Goal: Task Accomplishment & Management: Contribute content

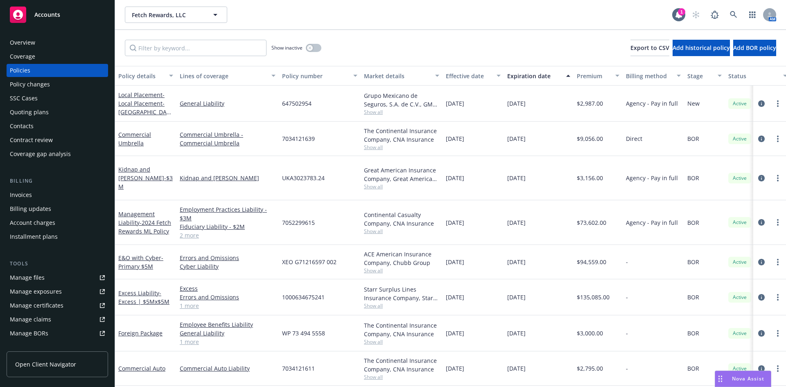
click at [34, 9] on div "Accounts" at bounding box center [57, 15] width 95 height 16
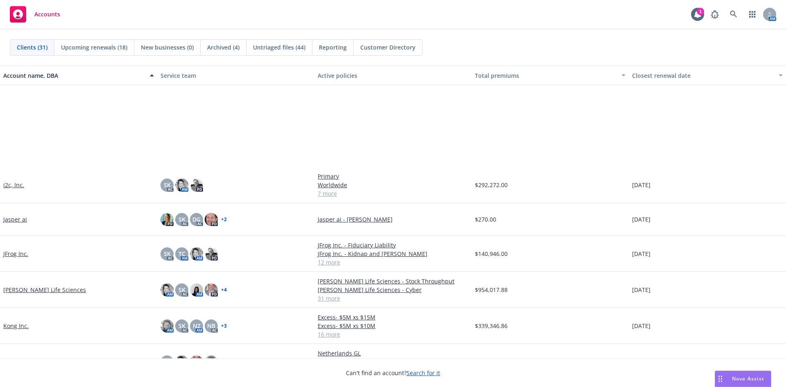
scroll to position [369, 0]
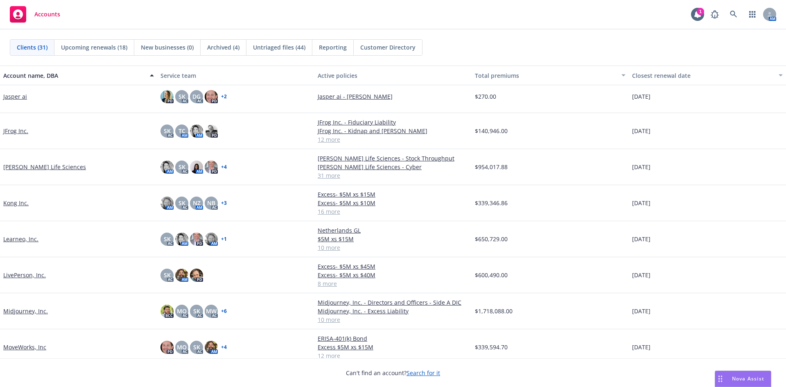
click at [18, 203] on link "Kong Inc." at bounding box center [15, 203] width 25 height 9
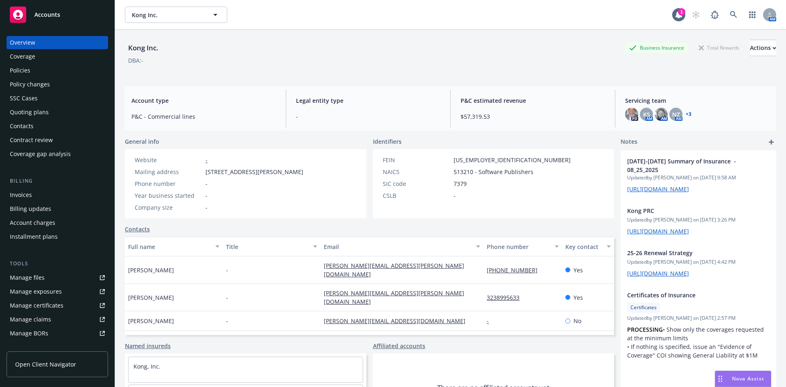
click at [25, 68] on div "Policies" at bounding box center [20, 70] width 20 height 13
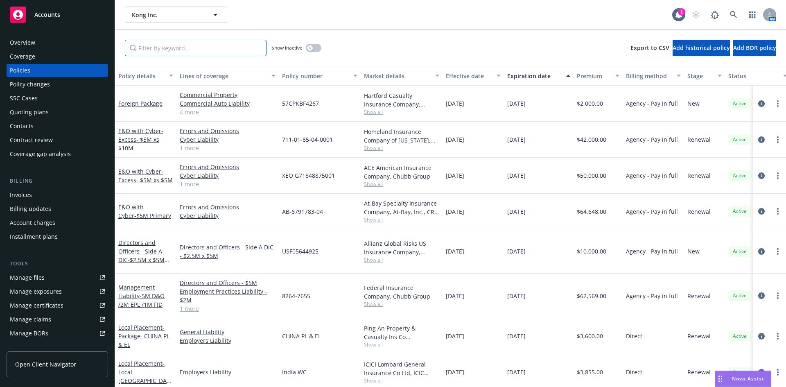
click at [177, 49] on input "Filter by keyword..." at bounding box center [196, 48] width 142 height 16
type input "Canada"
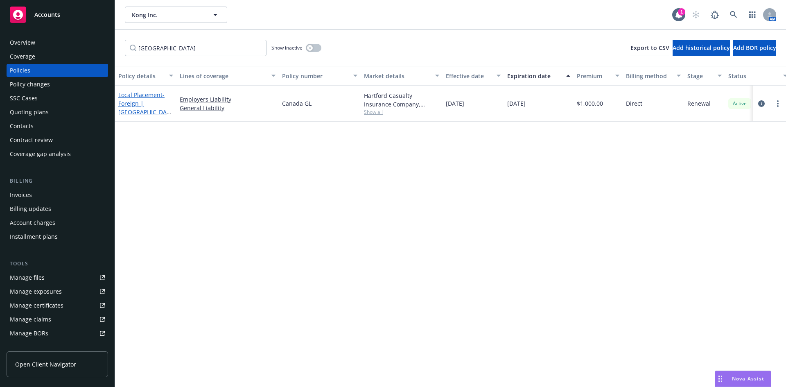
click at [142, 100] on span "- Foreign | Canada GL" at bounding box center [144, 108] width 53 height 34
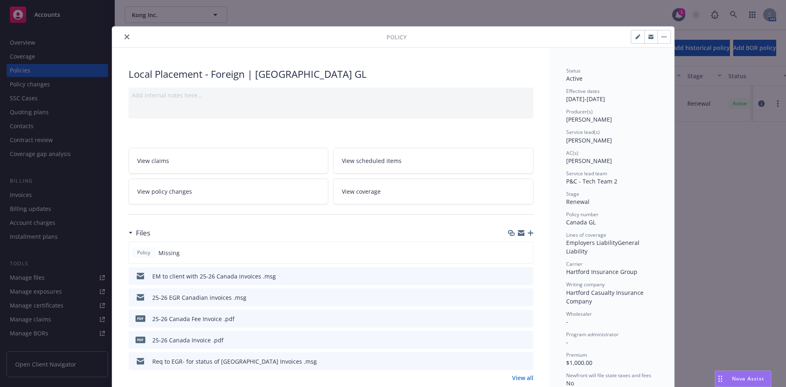
click at [528, 231] on icon "button" at bounding box center [531, 233] width 6 height 6
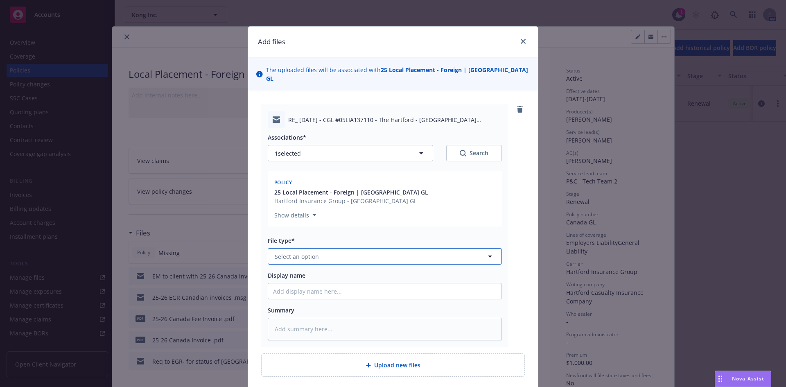
click at [289, 252] on span "Select an option" at bounding box center [297, 256] width 44 height 9
type input "em"
click at [274, 299] on div "Email" at bounding box center [384, 301] width 233 height 22
click at [282, 283] on input "Display name" at bounding box center [384, 291] width 233 height 16
type textarea "x"
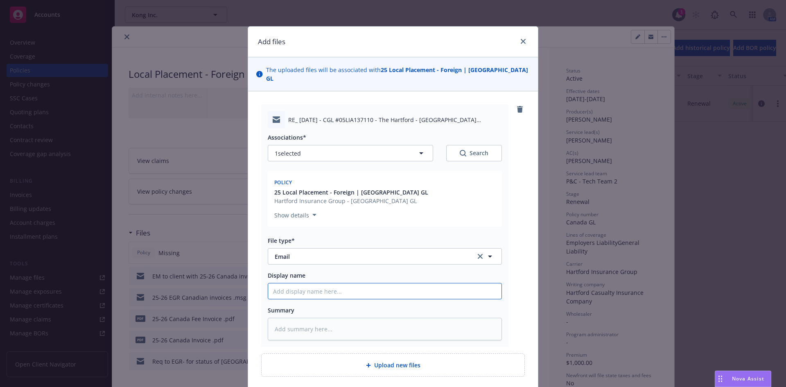
type input "2"
type textarea "x"
type input "25"
type textarea "x"
type input "25-"
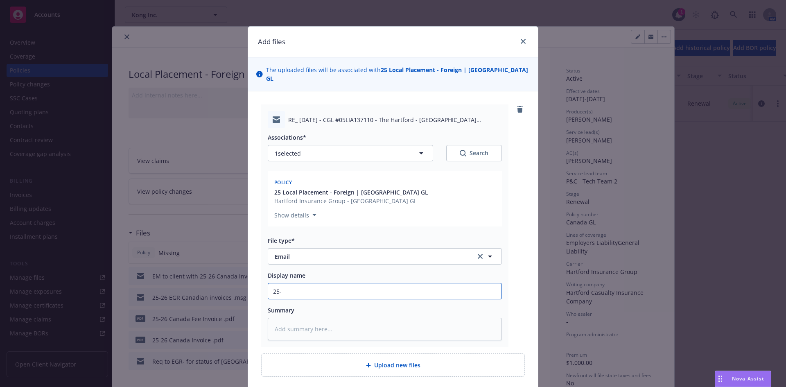
type textarea "x"
type input "25-2"
type textarea "x"
type input "25-26"
type textarea "x"
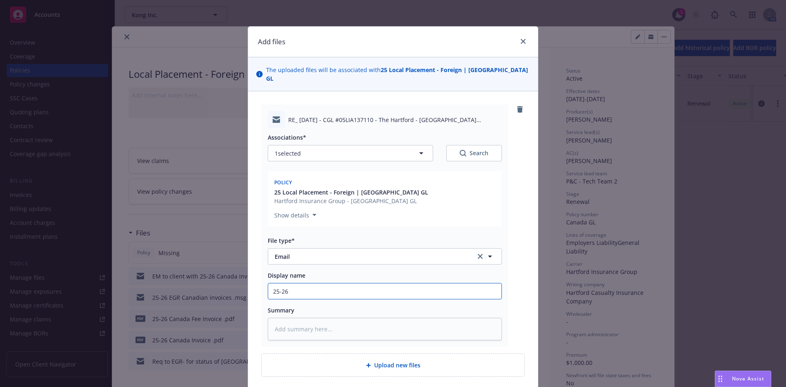
type input "25-26"
type textarea "x"
type input "25-26 C"
type textarea "x"
type input "25-26 Ca"
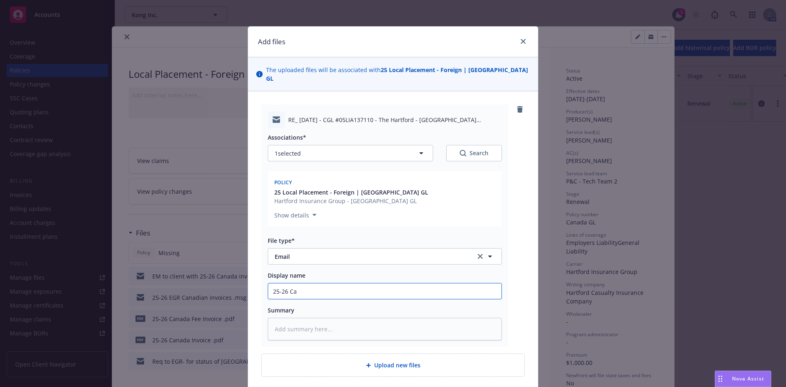
type textarea "x"
type input "25-26 C"
type textarea "x"
type input "25-26"
type textarea "x"
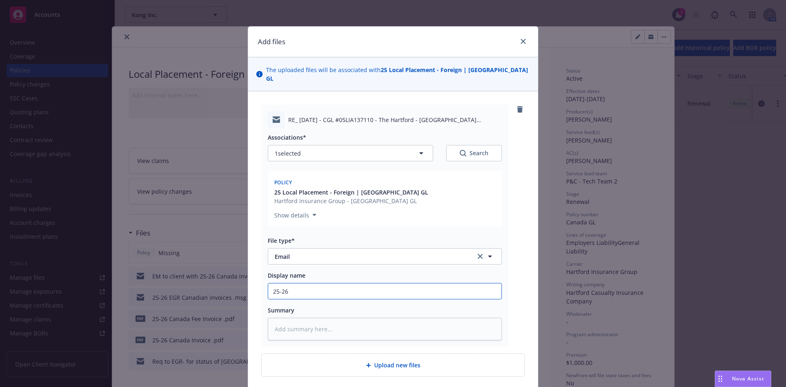
type input "25-26 H"
type textarea "x"
type input "25-26 Ha"
type textarea "x"
type input "25-26 Har"
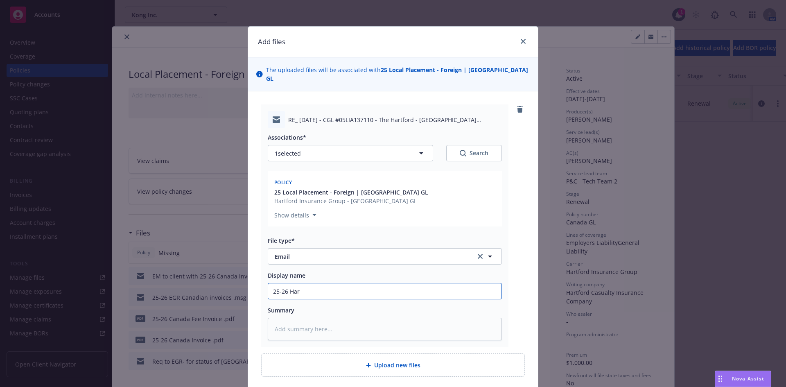
type textarea "x"
type input "25-26 Hart"
type textarea "x"
type input "25-26 Hartf"
type textarea "x"
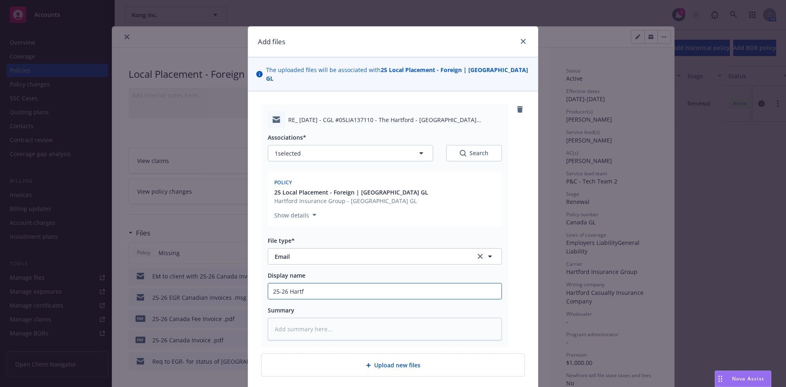
type input "25-26 Hartfo"
type textarea "x"
type input "25-26 Hartf"
type textarea "x"
type input "25-26 Hart"
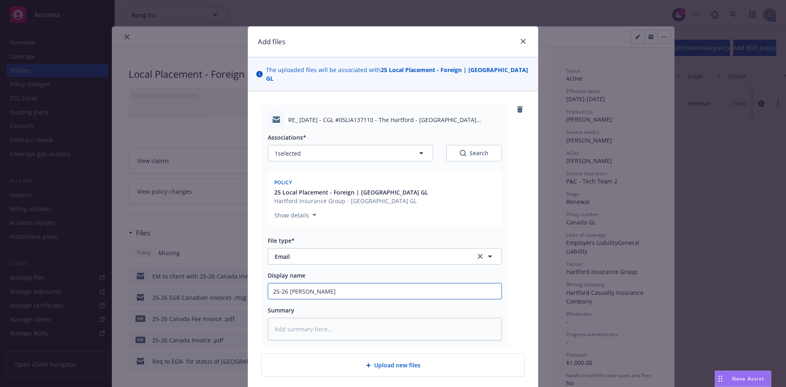
type textarea "x"
type input "25-26 Har"
type textarea "x"
type input "25-26 Ha"
type textarea "x"
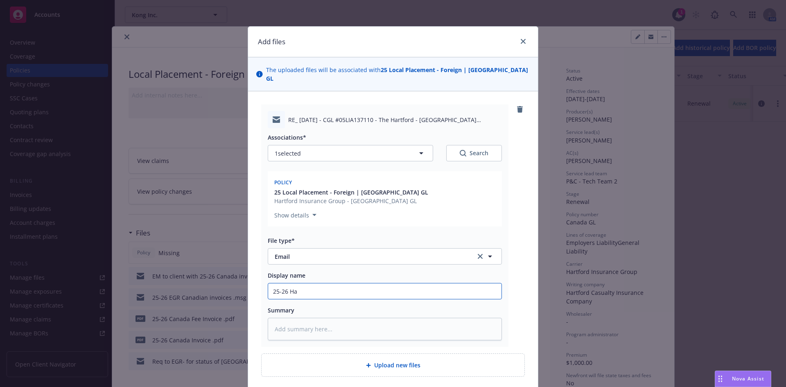
type input "25-26 H"
type textarea "x"
type input "25-26"
type textarea "x"
type input "25-26 E"
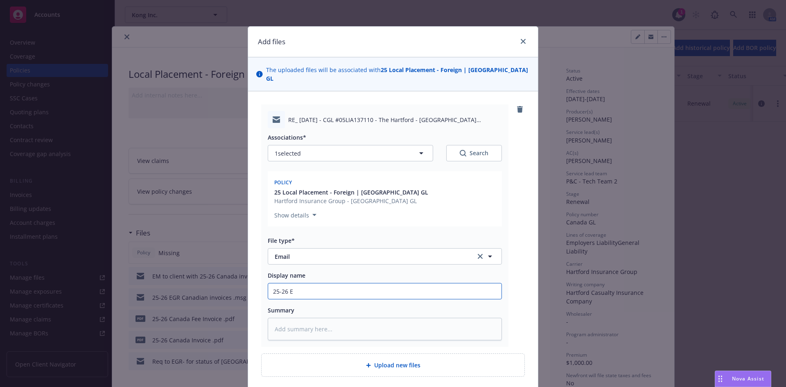
type textarea "x"
type input "25-26 ED"
type textarea "x"
type input "25-26 EDR"
type textarea "x"
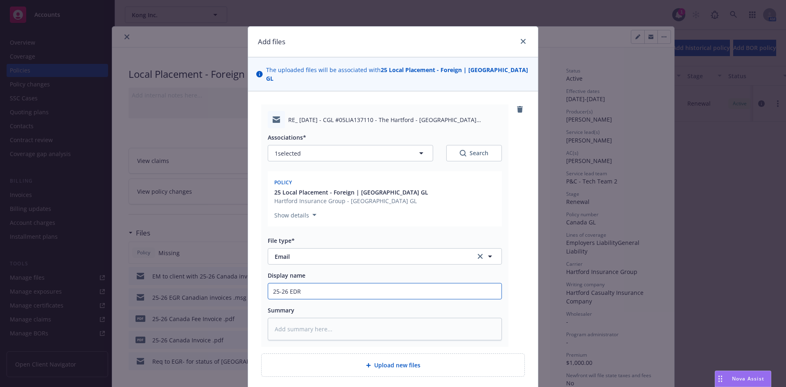
type input "25-26 ED"
type textarea "x"
type input "25-26 E"
type textarea "x"
type input "25-26 EG"
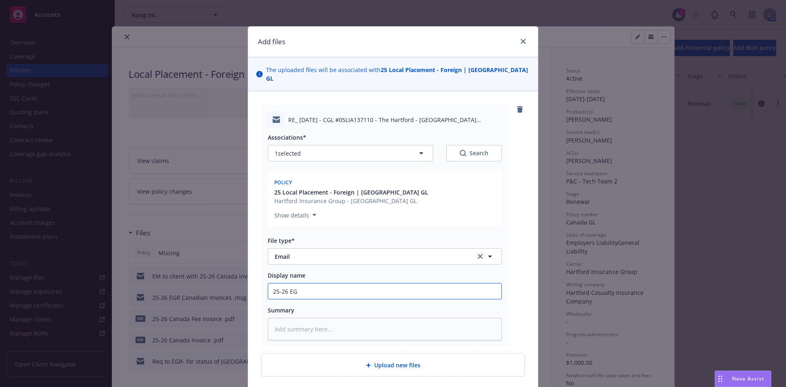
type textarea "x"
type input "25-26 EGR"
type textarea "x"
type input "25-26 EG"
type textarea "x"
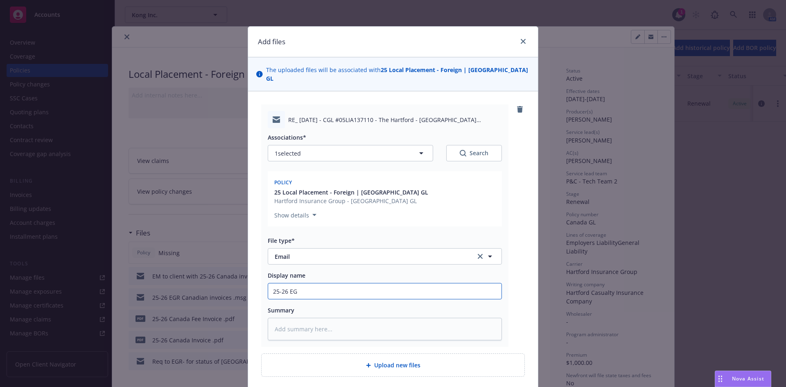
type input "25-26 E"
type textarea "x"
type input "25-26 Eg"
type textarea "x"
type input "25-26 EgR"
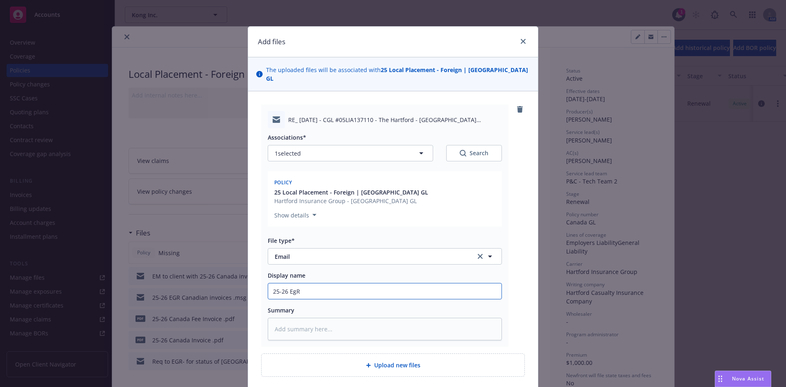
type textarea "x"
type input "25-26 EgR"
type textarea "x"
type input "25-26 EgR C"
type textarea "x"
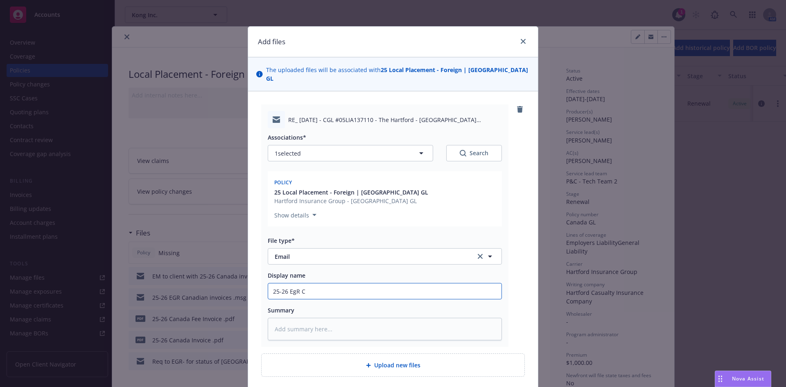
type input "25-26 EgR Ca"
type textarea "x"
type input "25-26 EgR Can"
type textarea "x"
type input "25-26 EgR Cana"
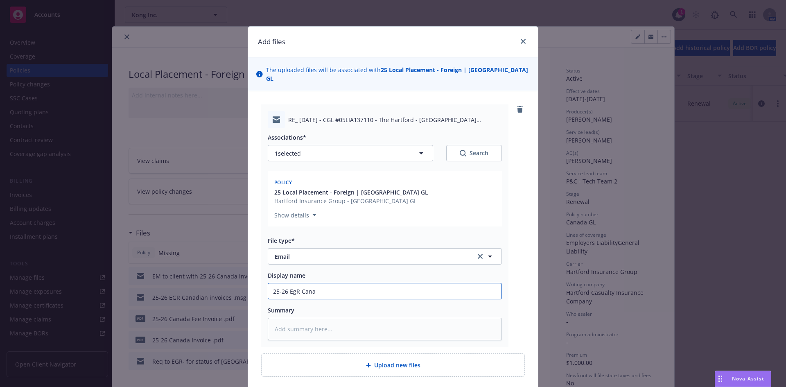
type textarea "x"
type input "25-26 EgR Canad"
type textarea "x"
type input "25-26 EgR Canada"
type textarea "x"
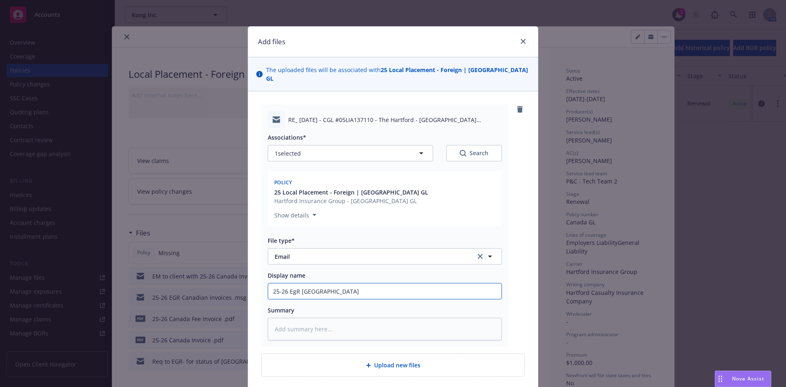
type input "25-26 EgR Canada"
type textarea "x"
type input "25-26 EgR Canada P"
type textarea "x"
type input "25-26 EgR Canada Po"
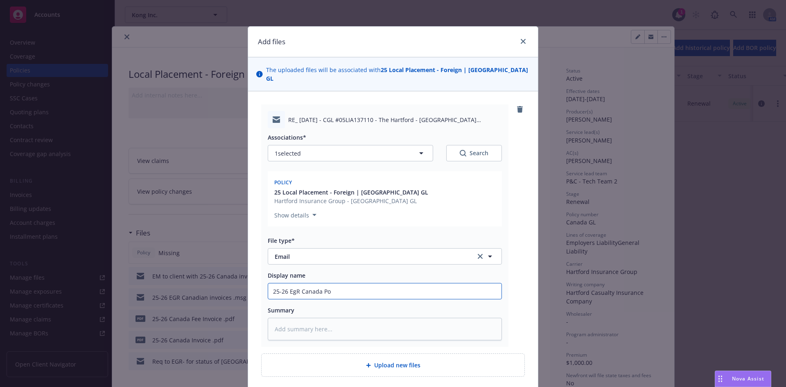
type textarea "x"
type input "25-26 EgR Canada Pol"
type textarea "x"
type input "25-26 EgR Canada Poli"
type textarea "x"
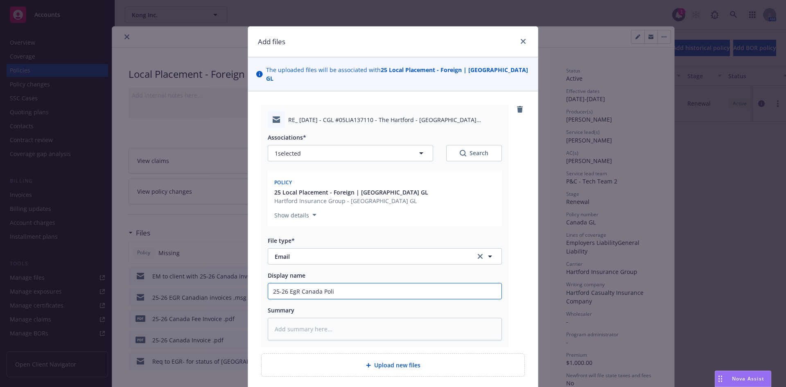
type input "25-26 EgR Canada Pol"
type textarea "x"
type input "25-26 EgR Canada Po"
type textarea "x"
type input "25-26 EgR Canada P"
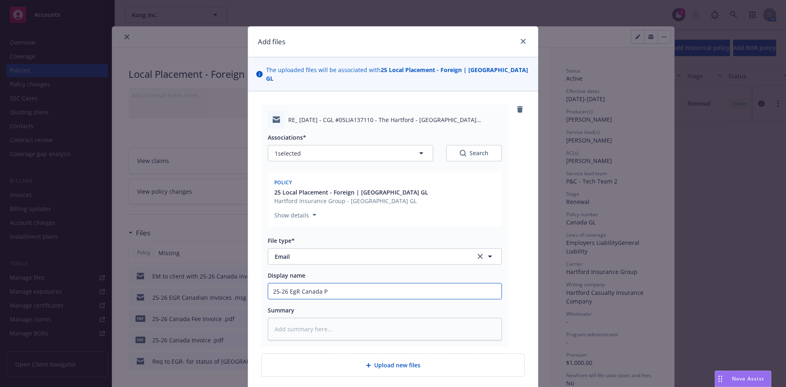
type textarea "x"
type input "25-26 EgR Canada"
type textarea "x"
type input "25-26 EgR Canada G"
type textarea "x"
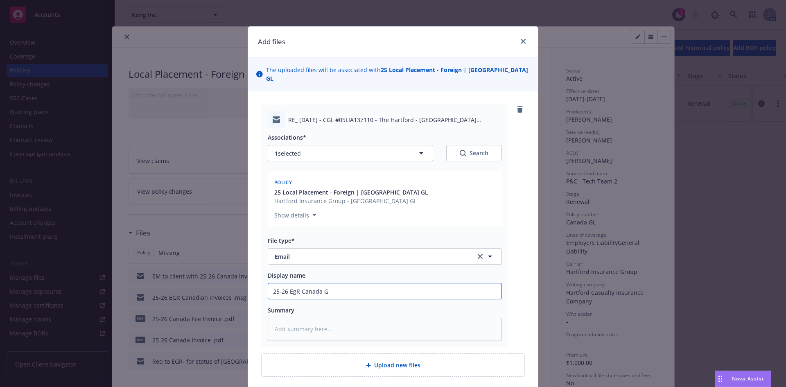
type input "25-26 EgR Canada GL"
type textarea "x"
type input "25-26 EgR Canada GL"
type textarea "x"
type input "25-26 EgR Canada GL P"
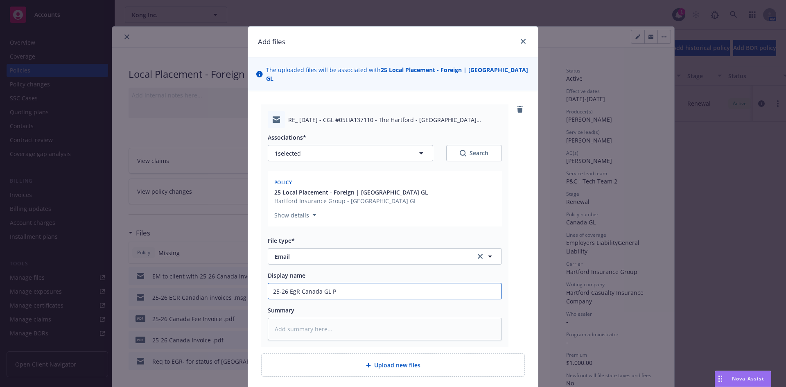
type textarea "x"
type input "25-26 EgR Canada GL Po"
type textarea "x"
type input "25-26 EgR Canada GL Pol"
type textarea "x"
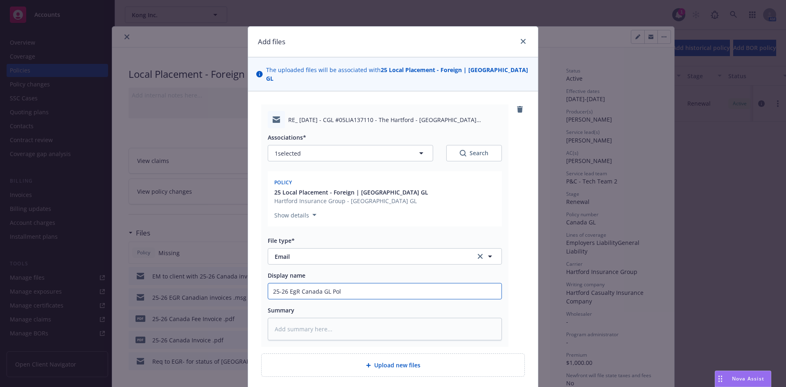
type input "25-26 EgR Canada GL Poli"
type textarea "x"
type input "25-26 EgR Canada GL Polic"
type textarea "x"
type input "25-26 EgR Canada GL Policy"
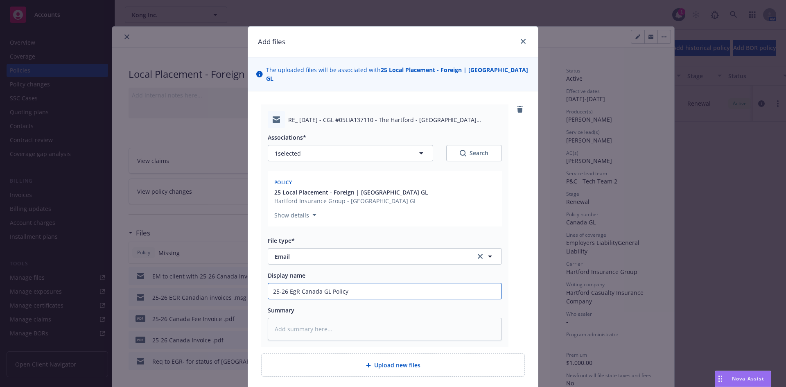
type textarea "x"
type input "25-26 EgR Canada GL Policy"
type textarea "x"
type input "25-26 EgR Canada GL Policy d"
type textarea "x"
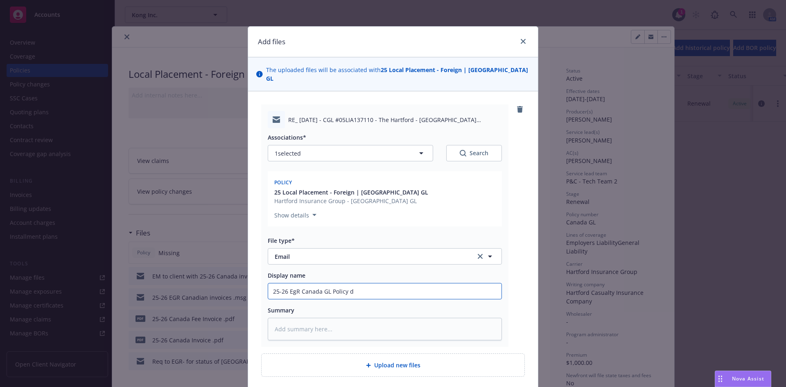
type input "25-26 EgR Canada GL Policy do"
type textarea "x"
type input "25-26 EgR Canada GL Policy doc"
type textarea "x"
type input "25-26 EgR Canada GL Policy docs"
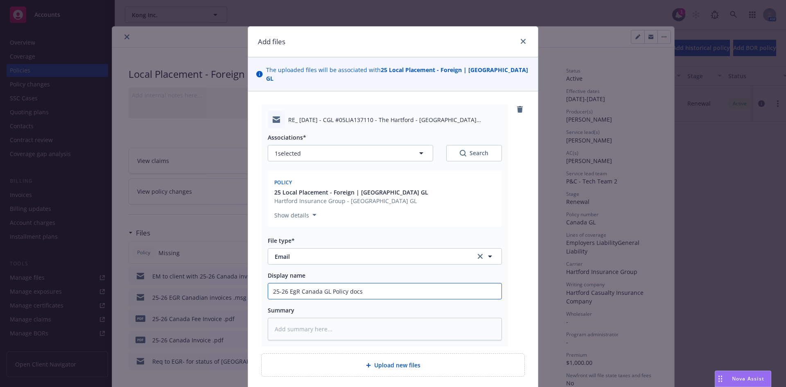
type textarea "x"
type input "25-26 EgR Canada GL Policy docs"
type textarea "x"
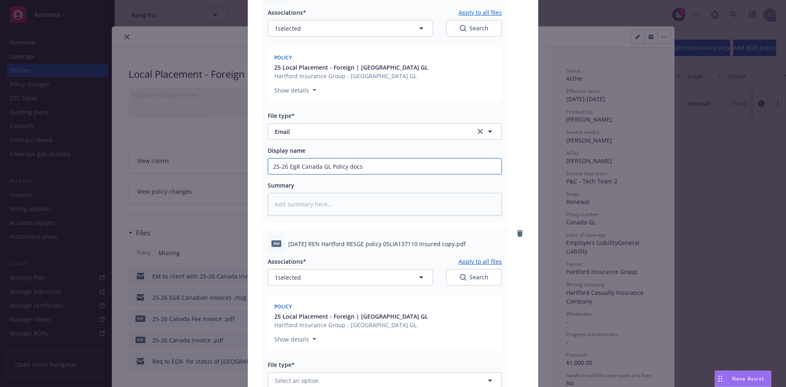
scroll to position [205, 0]
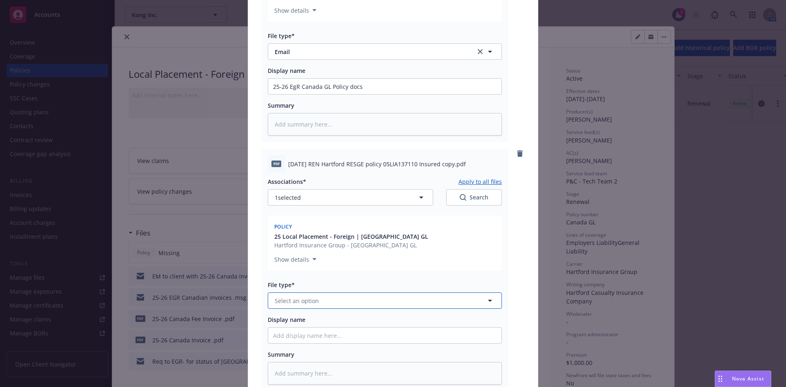
click at [299, 297] on span "Select an option" at bounding box center [297, 301] width 44 height 9
type input "pol"
click at [311, 317] on div "Policy" at bounding box center [385, 323] width 224 height 12
drag, startPoint x: 353, startPoint y: 82, endPoint x: 163, endPoint y: 88, distance: 190.1
click at [161, 87] on div "Add files The uploaded files will be associated with 25 Local Placement - Forei…" at bounding box center [393, 193] width 786 height 387
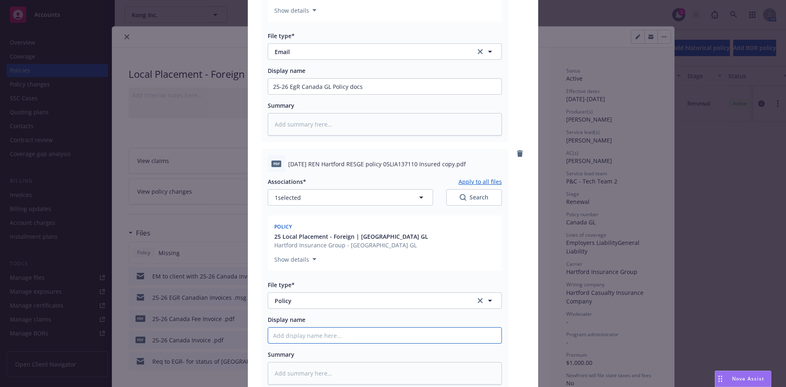
click at [307, 94] on input "Display name" at bounding box center [384, 87] width 233 height 16
paste input "25-26 EgR Canada GL Policy docs"
type textarea "x"
type input "25-26 EgR Canada GL Policy docs"
drag, startPoint x: 345, startPoint y: 328, endPoint x: 382, endPoint y: 328, distance: 36.9
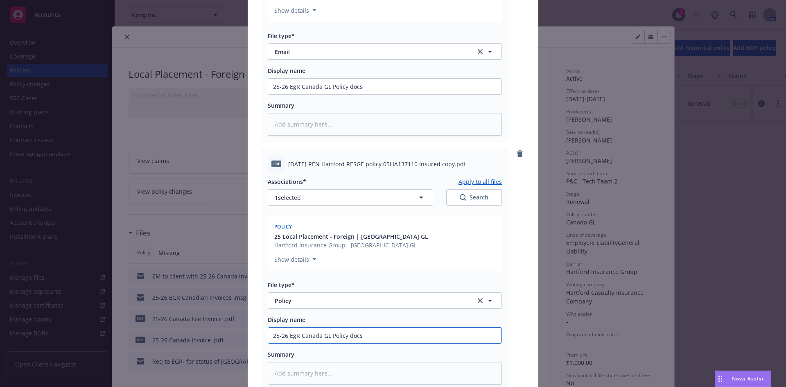
click at [382, 94] on input "25-26 EgR Canada GL Policy docs" at bounding box center [384, 87] width 233 height 16
type textarea "x"
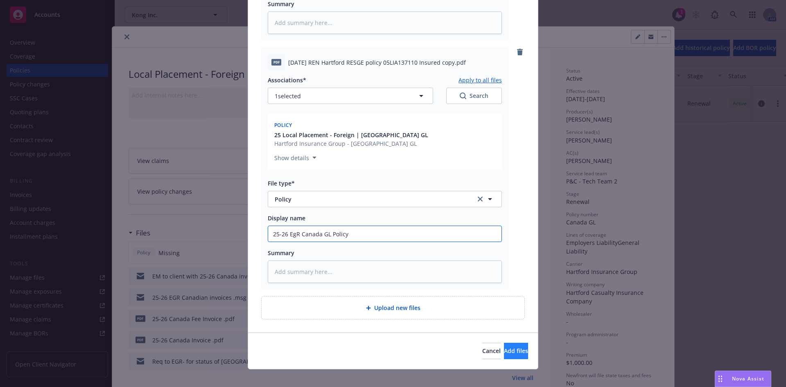
type input "25-26 EgR Canada GL Policy"
click at [504, 347] on span "Add files" at bounding box center [516, 351] width 24 height 8
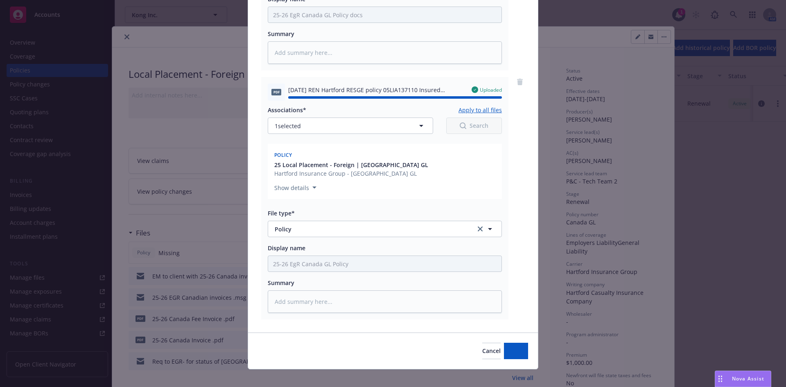
type textarea "x"
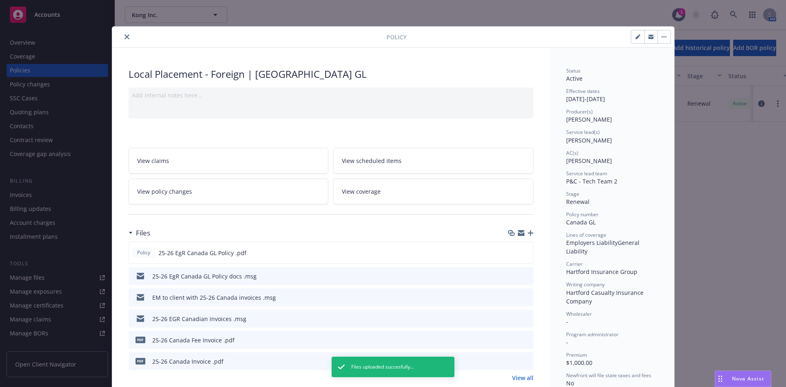
click at [125, 37] on icon "close" at bounding box center [127, 36] width 5 height 5
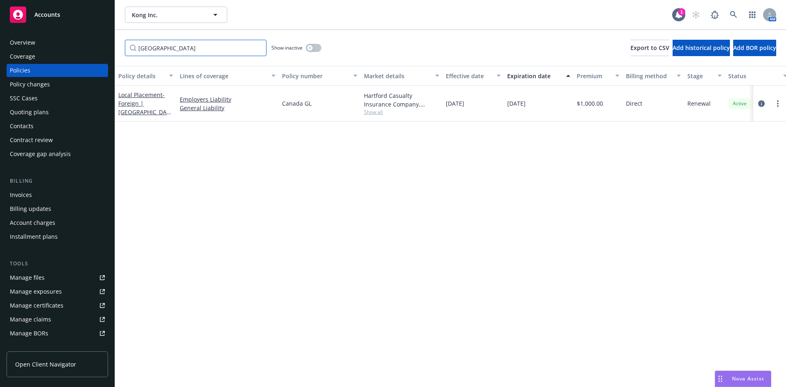
drag, startPoint x: 179, startPoint y: 48, endPoint x: 122, endPoint y: 49, distance: 56.9
click at [122, 49] on div "Canada Show inactive Export to CSV Add historical policy Add BOR policy" at bounding box center [450, 48] width 671 height 36
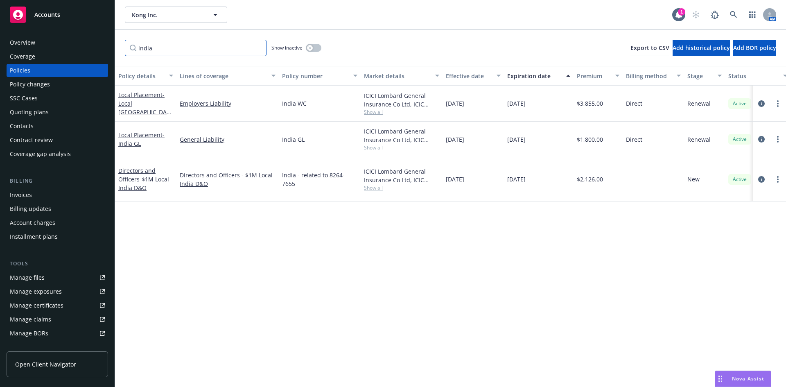
type input "india"
click at [19, 125] on div "Contacts" at bounding box center [22, 126] width 24 height 13
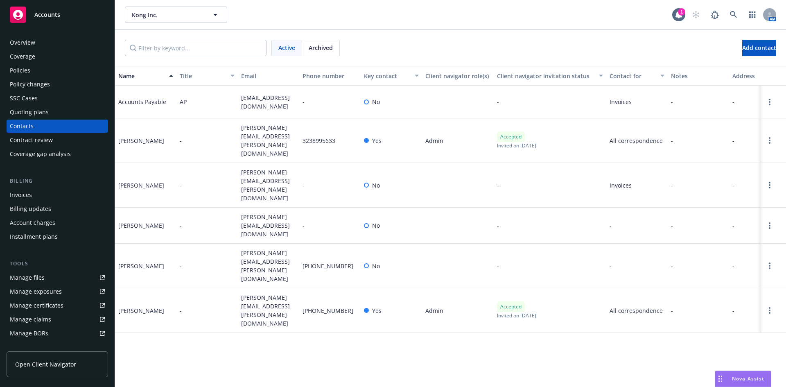
click at [36, 68] on div "Policies" at bounding box center [57, 70] width 95 height 13
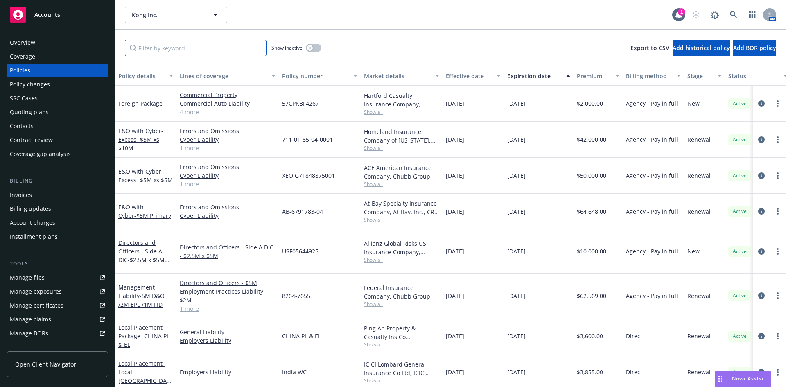
click at [189, 48] on input "Filter by keyword..." at bounding box center [196, 48] width 142 height 16
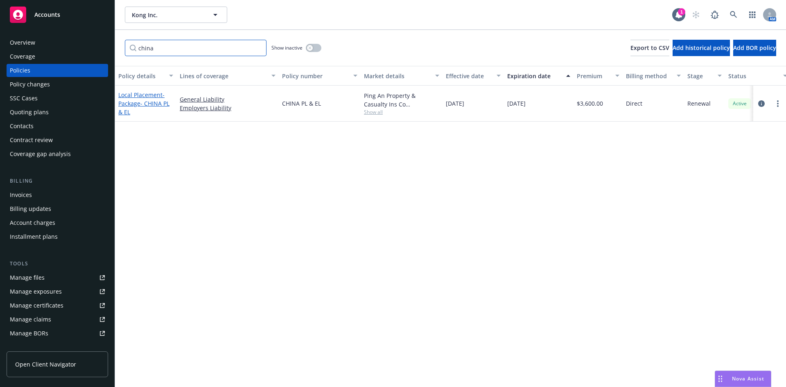
type input "china"
click at [151, 98] on link "Local Placement - Package- CHINA PL & EL" at bounding box center [143, 103] width 51 height 25
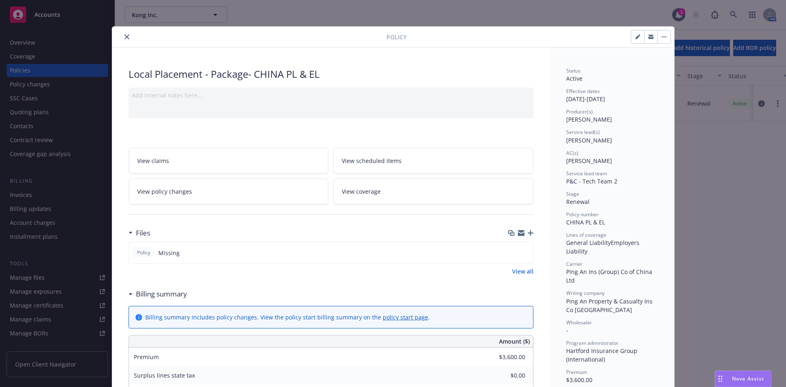
click at [525, 270] on link "View all" at bounding box center [522, 271] width 21 height 9
click at [530, 232] on icon "button" at bounding box center [531, 233] width 6 height 6
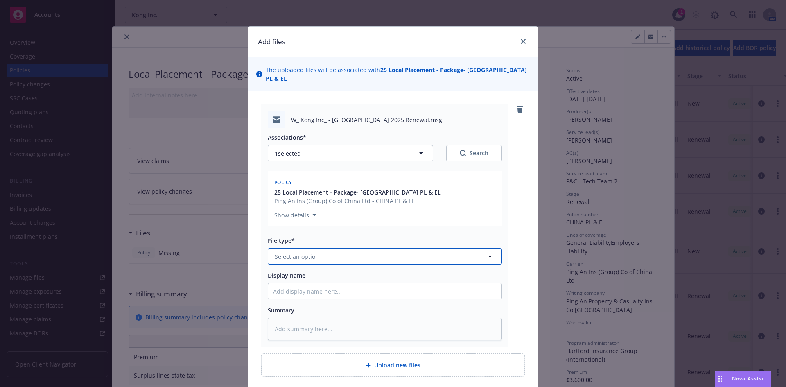
click at [300, 252] on span "Select an option" at bounding box center [297, 256] width 44 height 9
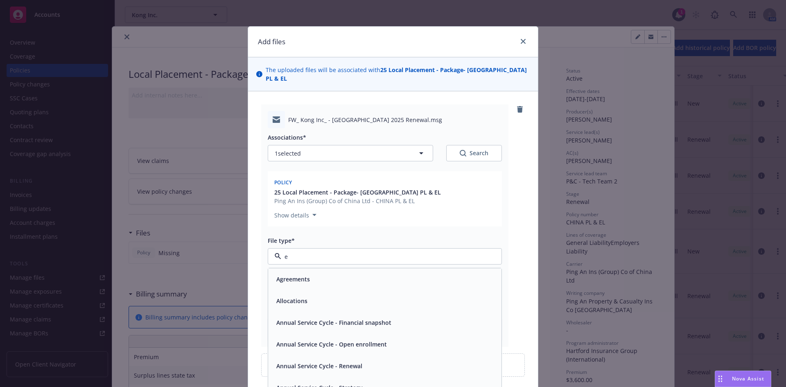
type input "em"
click at [284, 295] on div "Email" at bounding box center [283, 301] width 20 height 12
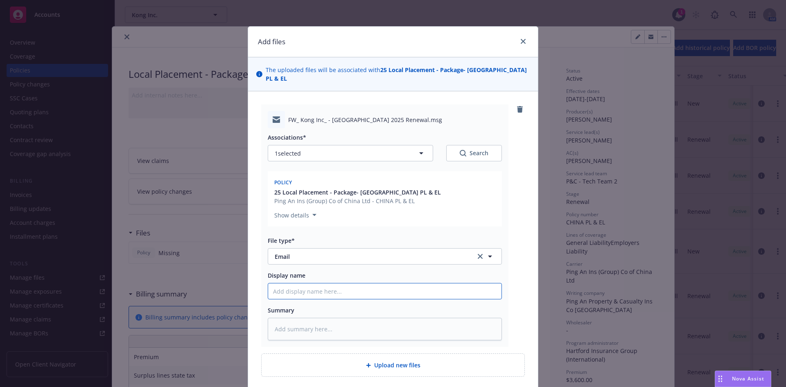
drag, startPoint x: 296, startPoint y: 280, endPoint x: 301, endPoint y: 282, distance: 5.7
click at [296, 283] on input "Display name" at bounding box center [384, 291] width 233 height 16
type textarea "x"
type input "2"
type textarea "x"
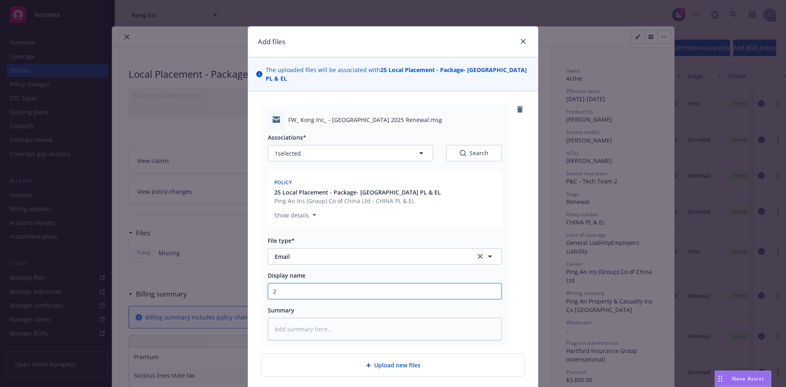
type input "25"
type textarea "x"
type input "25-"
type textarea "x"
type input "25-2"
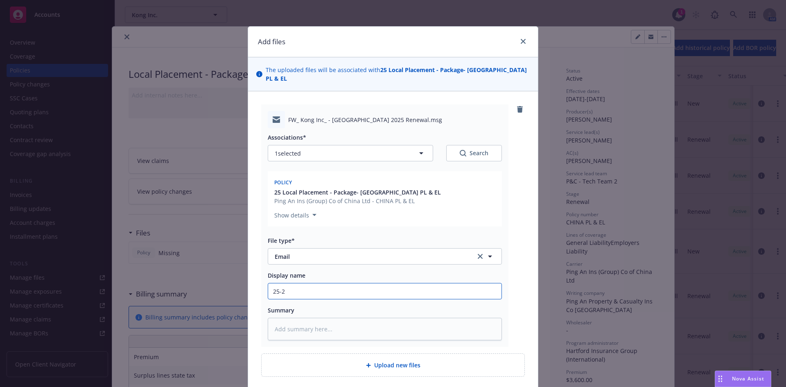
type textarea "x"
type input "25-26"
type textarea "x"
type input "25-26"
type textarea "x"
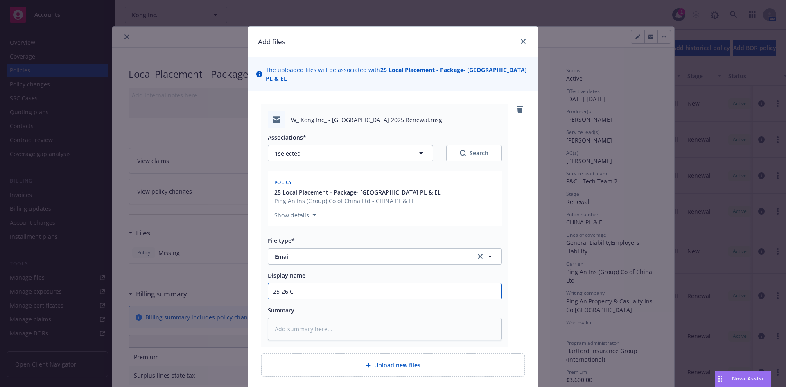
type input "25-26 Ch"
type textarea "x"
type input "25-26 Chu"
type textarea "x"
type input "25-26 Chui"
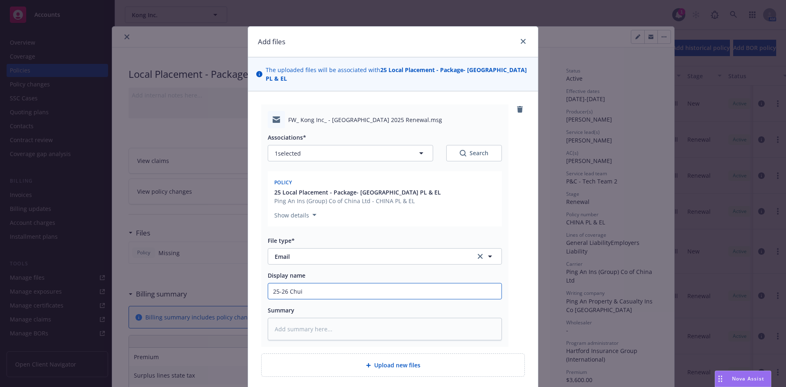
type textarea "x"
type input "25-26 Chuin"
type textarea "x"
type input "25-26 Chuina"
type textarea "x"
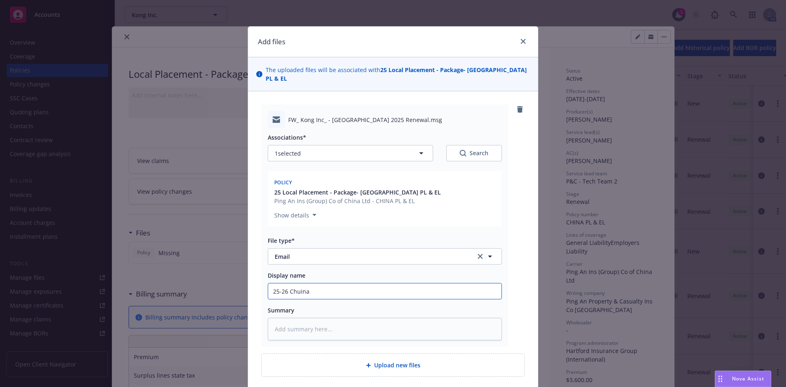
type input "25-26 Chuina"
type textarea "x"
type input "25-26 Chuina"
type textarea "x"
type input "25-26 Chuin"
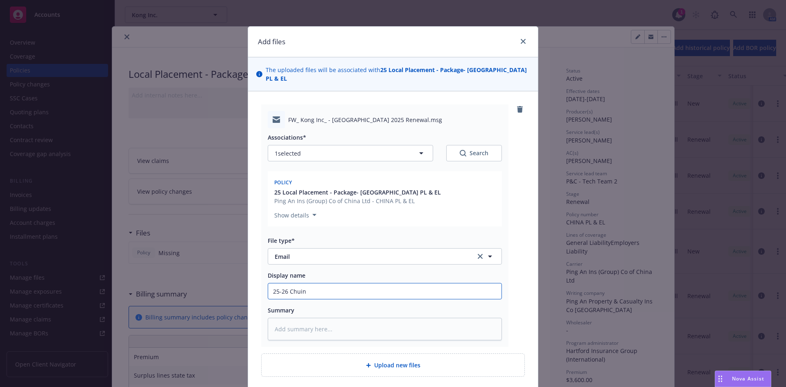
type textarea "x"
type input "25-26 Chui"
type textarea "x"
type input "25-26 Chu"
type textarea "x"
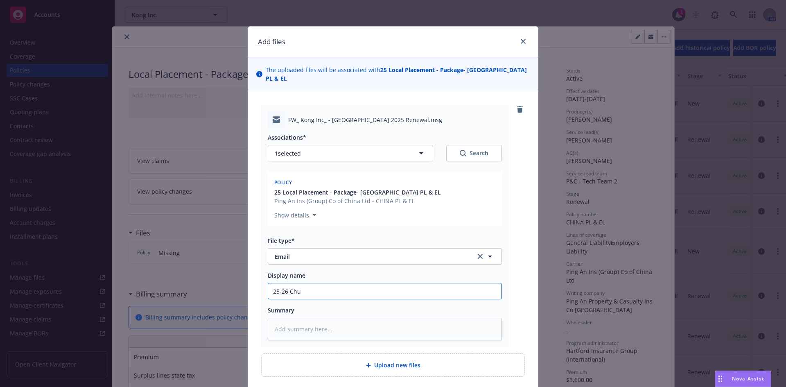
type input "25-26 Ch"
type textarea "x"
type input "25-26 Chi"
type textarea "x"
type input "25-26 Chin"
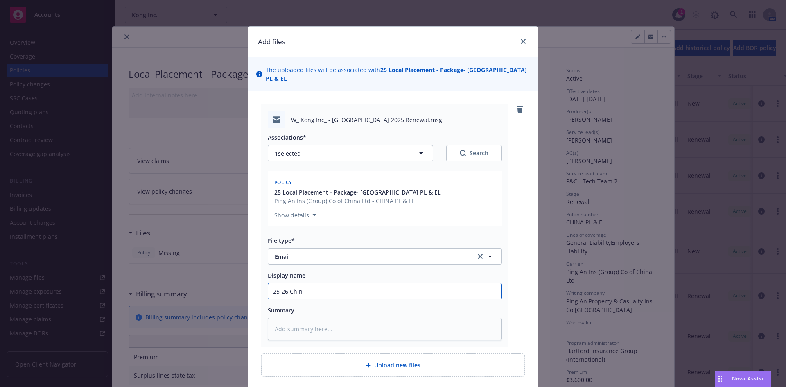
type textarea "x"
type input "25-26 [GEOGRAPHIC_DATA]"
type textarea "x"
type input "25-26 [GEOGRAPHIC_DATA]"
type textarea "x"
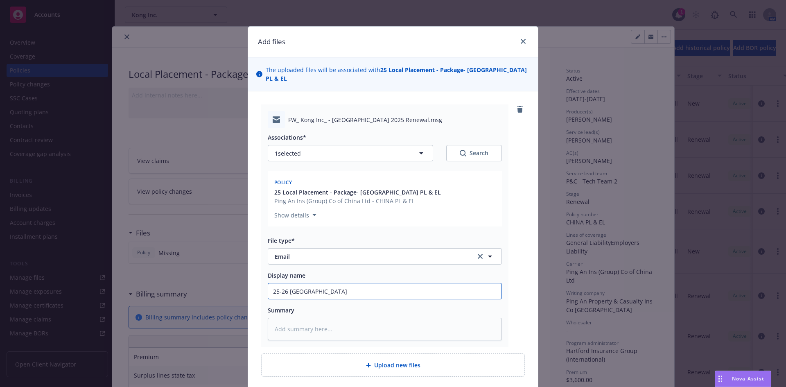
type input "25-26 China p"
type textarea "x"
type input "25-26 China po"
type textarea "x"
type input "25-26 China pol"
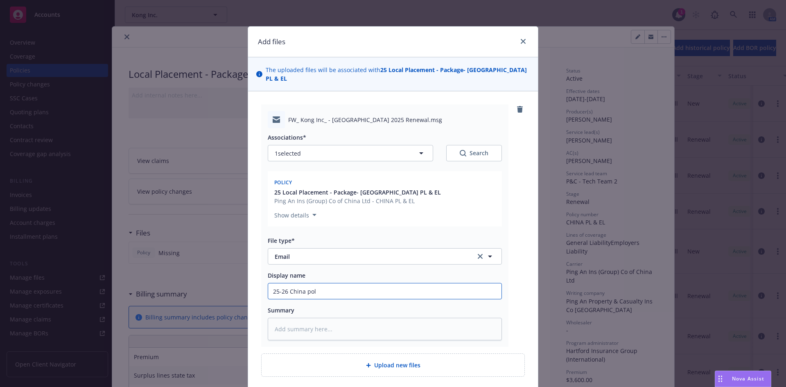
type textarea "x"
type input "25-26 China polu"
type textarea "x"
type input "25-26 China poluc"
type textarea "x"
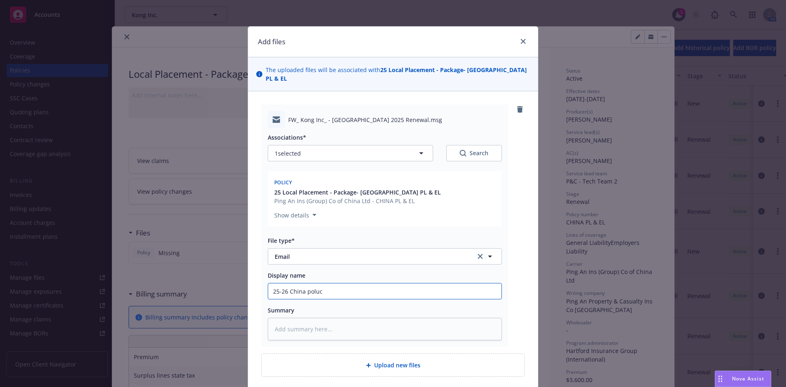
type input "25-26 China polucy"
type textarea "x"
type input "25-26 China polucy"
type textarea "x"
type input "25-26 China polucy"
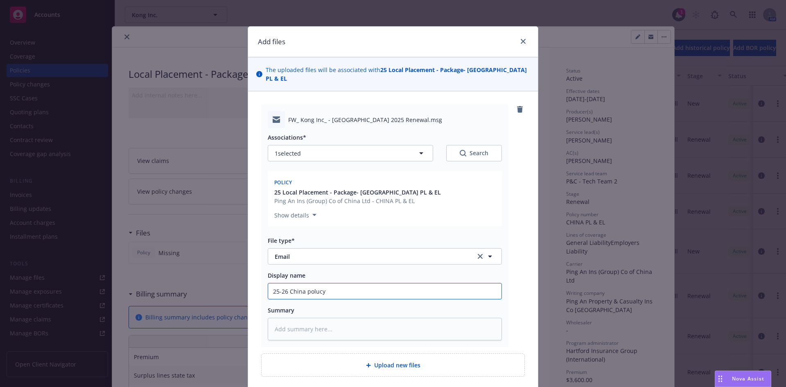
type textarea "x"
type input "25-26 China poluc"
type textarea "x"
type input "25-26 China polu"
type textarea "x"
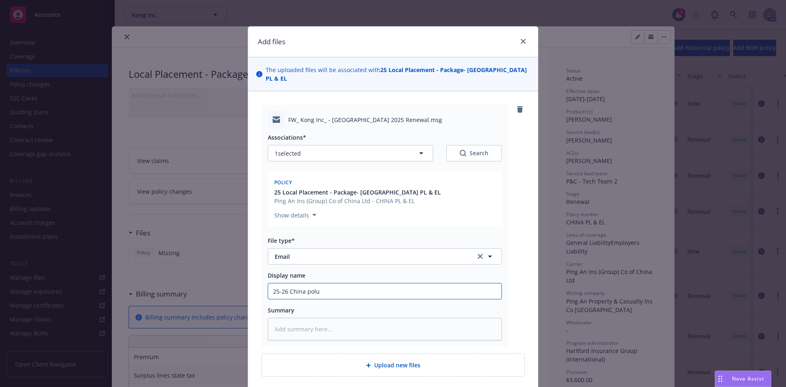
type input "25-26 China pol"
type textarea "x"
type input "25-26 China poli"
type textarea "x"
type input "25-26 China polic"
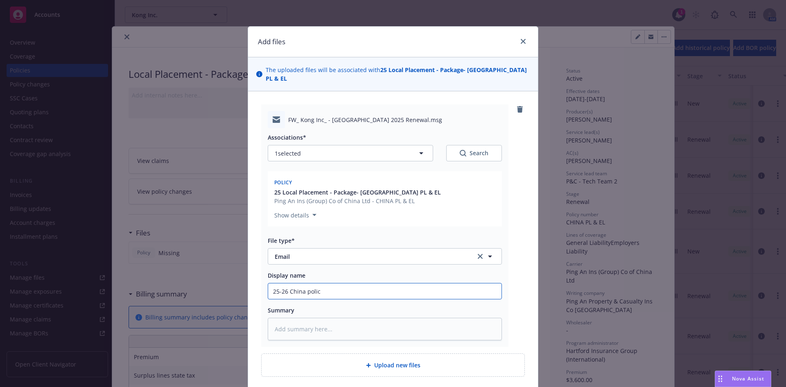
type textarea "x"
type input "25-26 China policy"
type textarea "x"
type input "25-26 China policy"
type textarea "x"
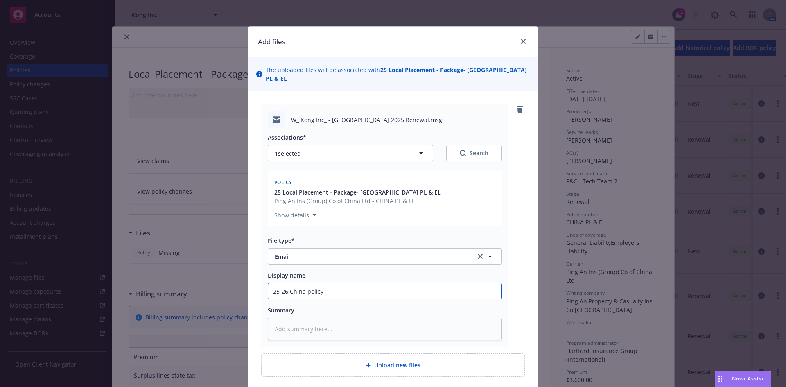
type input "25-26 China policy d"
type textarea "x"
type input "25-26 China policy do"
type textarea "x"
type input "25-26 China policy doc"
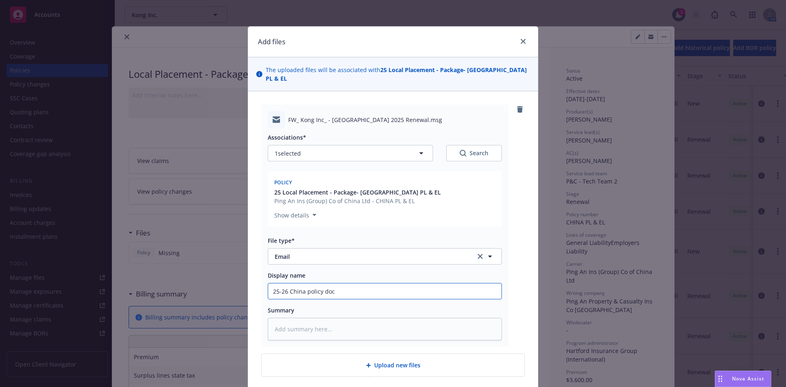
type textarea "x"
type input "25-26 China policy docs"
type textarea "x"
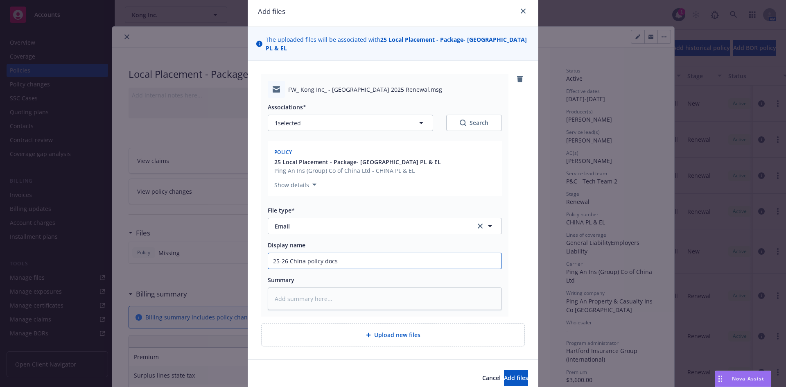
scroll to position [57, 0]
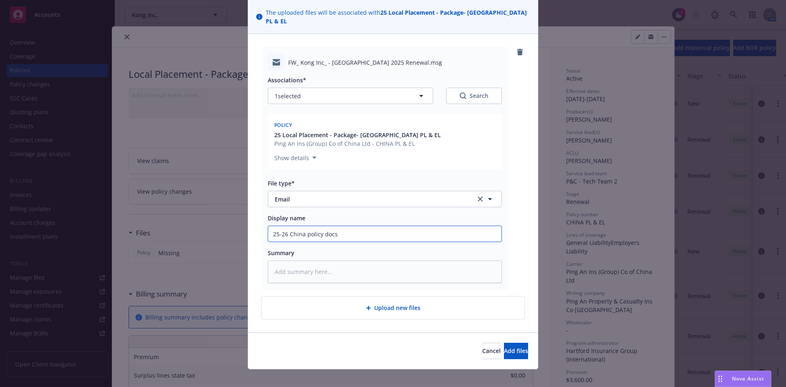
type input "25-26 China policy docs"
type textarea "x"
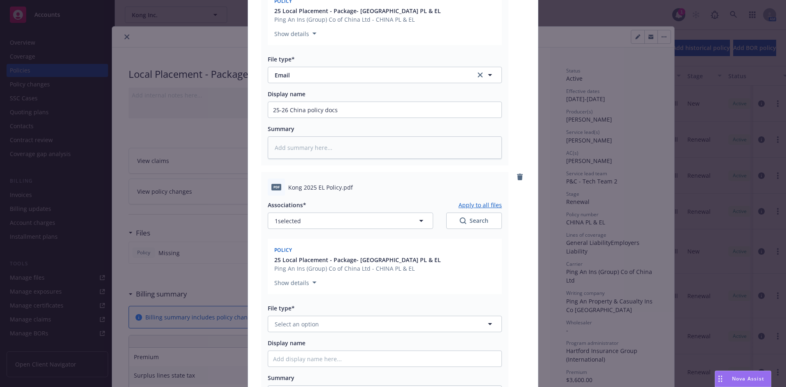
scroll to position [262, 0]
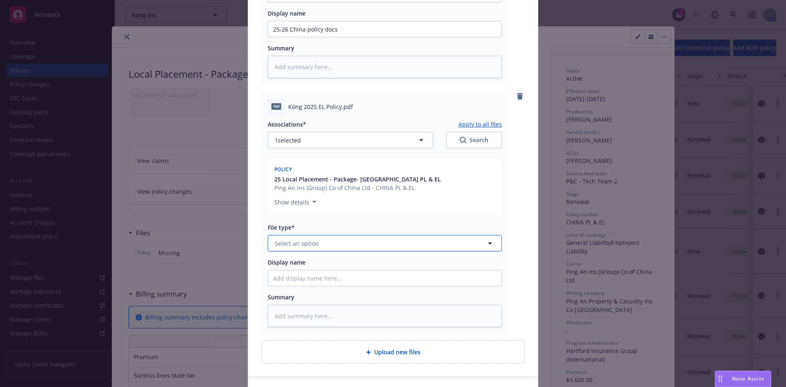
click at [323, 236] on button "Select an option" at bounding box center [385, 243] width 234 height 16
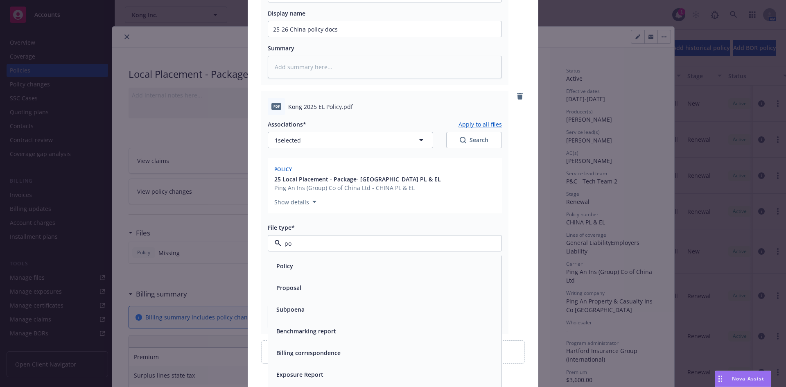
type input "pol"
click at [278, 263] on div "Policy" at bounding box center [284, 266] width 22 height 12
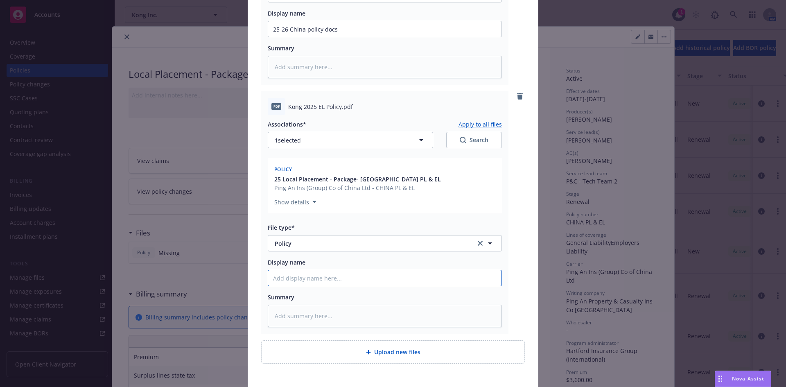
click at [293, 37] on input "Display name" at bounding box center [384, 29] width 233 height 16
type textarea "x"
type input "2"
type textarea "x"
type input "25"
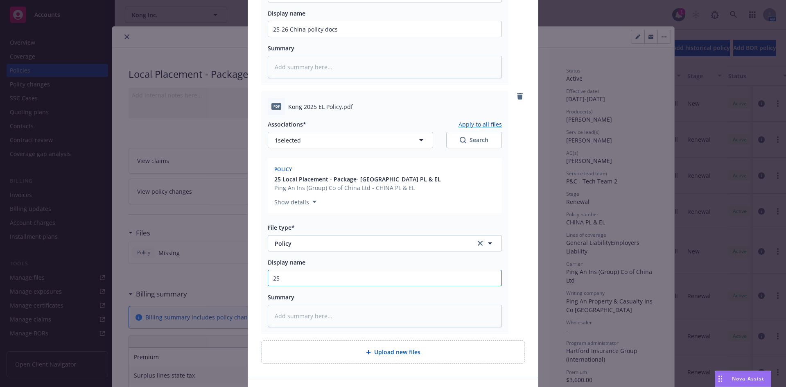
type textarea "x"
type input "25-"
type textarea "x"
type input "25-2"
type textarea "x"
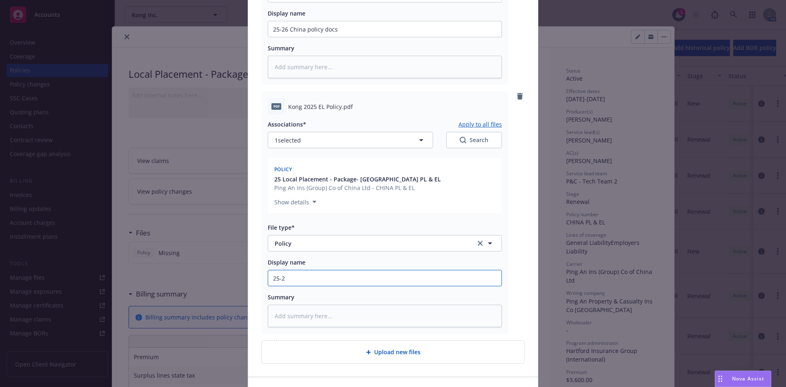
type input "25-26"
type textarea "x"
type input "25-26"
type textarea "x"
type input "25-26 C"
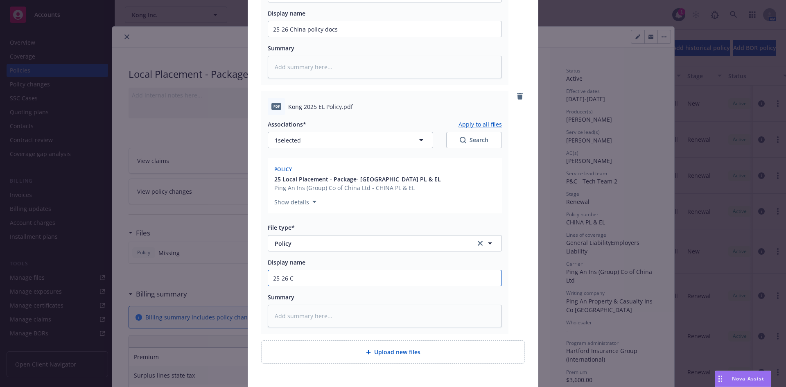
type textarea "x"
type input "25-26 Ch"
type textarea "x"
type input "25-26 Chi"
type textarea "x"
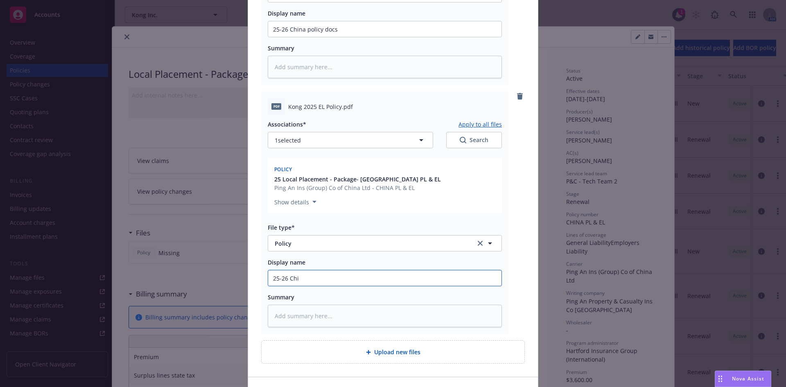
type input "25-26 Chin"
type textarea "x"
type input "25-26 [GEOGRAPHIC_DATA]"
type textarea "x"
type input "25-26 [GEOGRAPHIC_DATA]"
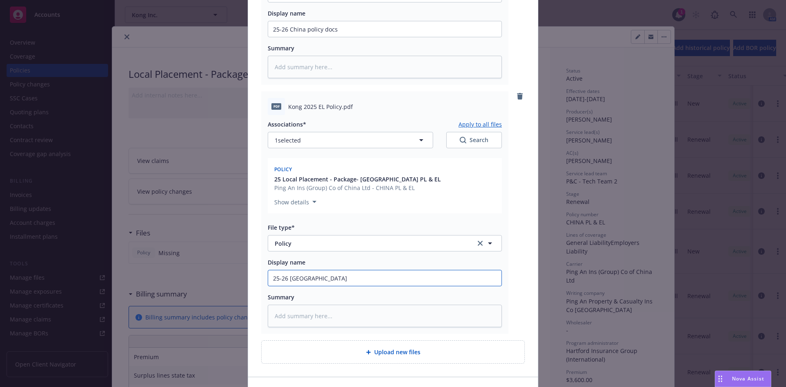
type textarea "x"
type input "25-26 China P"
type textarea "x"
type input "25-26 China PR"
type textarea "x"
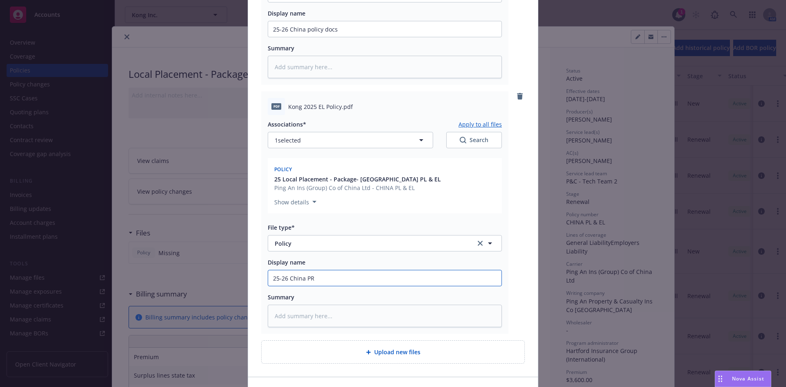
type input "25-26 China PRo"
type textarea "x"
type input "25-26 China PRop"
type textarea "x"
type input "25-26 China PRope"
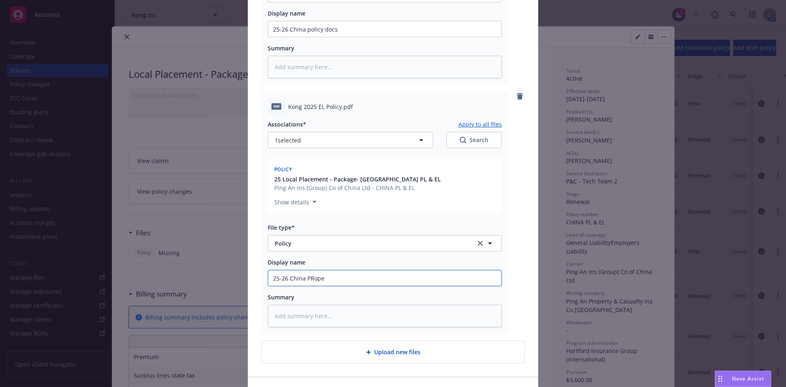
type textarea "x"
type input "25-26 China PRoper"
type textarea "x"
type input "25-26 China PRopert"
type textarea "x"
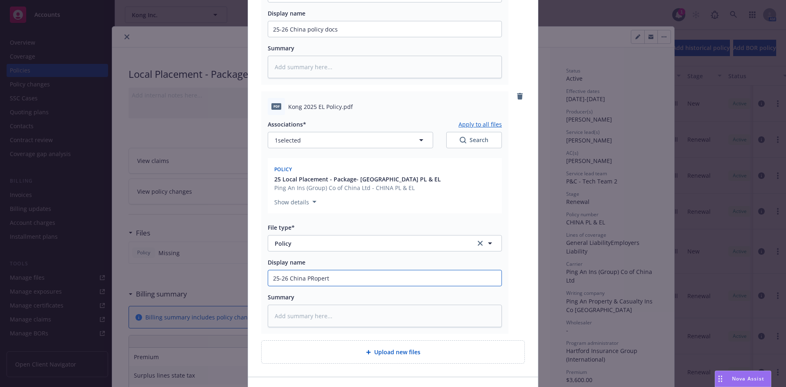
type input "25-26 China PRoperty"
type textarea "x"
type input "25-26 China PRoperty"
type textarea "x"
type input "25-26 China PRoperty P"
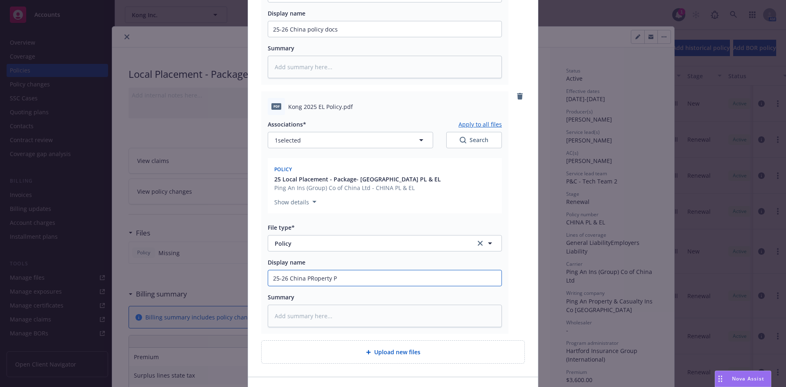
type textarea "x"
type input "25-26 China PRoperty Po"
type textarea "x"
type input "25-26 China PRoperty Pol"
type textarea "x"
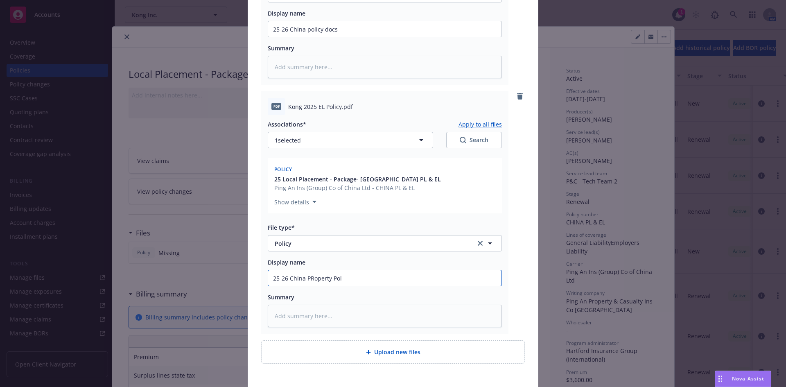
type input "25-26 China PRoperty Poli"
type textarea "x"
type input "25-26 China PRoperty Polic"
type textarea "x"
type input "25-26 China PRoperty Policy"
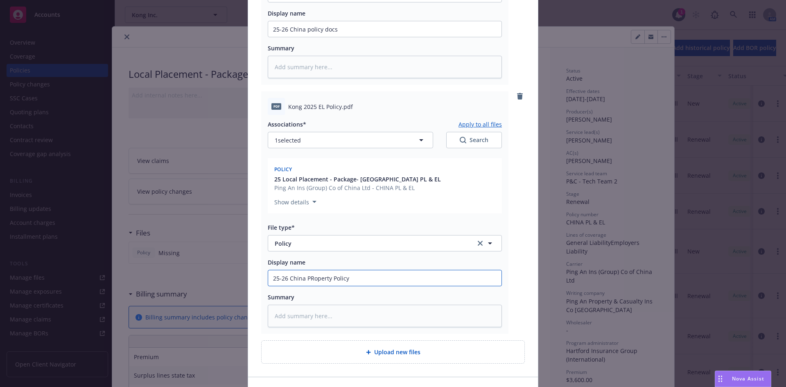
type textarea "x"
type input "25-26 China PRoperty Policy"
type textarea "x"
drag, startPoint x: 347, startPoint y: 272, endPoint x: 184, endPoint y: 267, distance: 162.7
click at [191, 269] on div "Add files The uploaded files will be associated with 25 Local Placement - Packa…" at bounding box center [393, 193] width 786 height 387
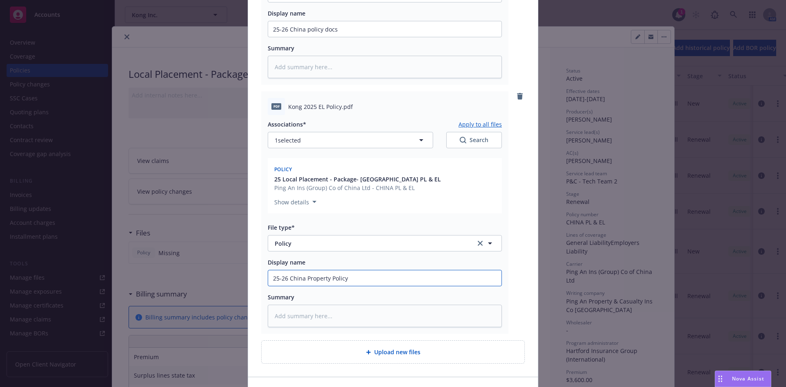
type input "25-26 China Property Policy"
type textarea "x"
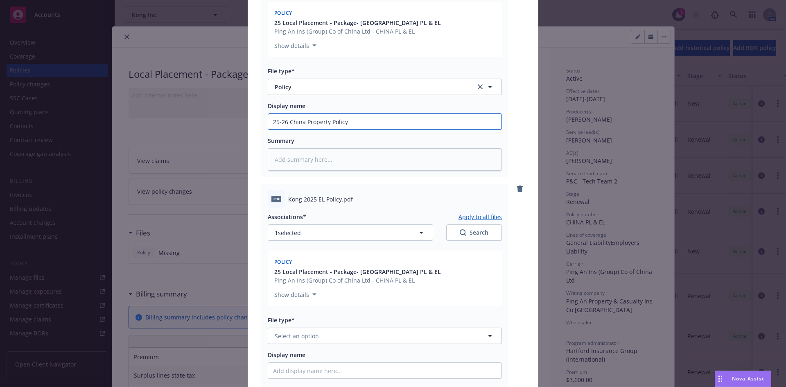
scroll to position [508, 0]
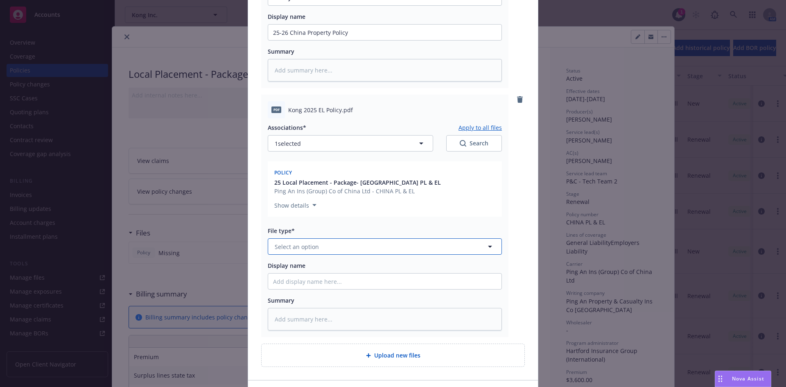
click at [299, 242] on span "Select an option" at bounding box center [297, 246] width 44 height 9
type input "pol"
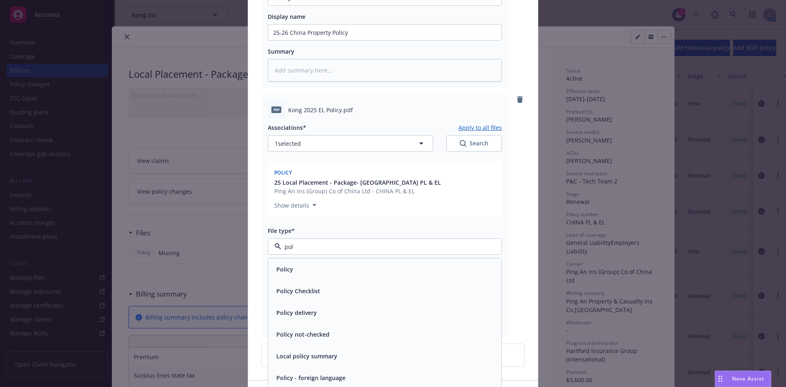
click at [289, 269] on div "Policy" at bounding box center [384, 269] width 233 height 22
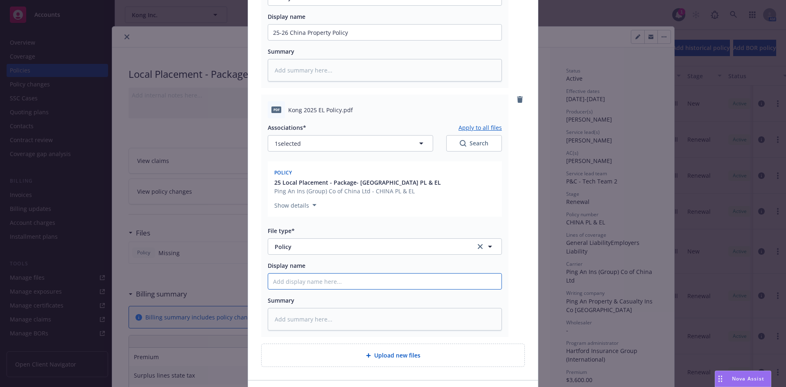
paste input "25-26 China Property Policy"
type textarea "x"
type input "25-26 China Property Policy"
drag, startPoint x: 303, startPoint y: 273, endPoint x: 326, endPoint y: 274, distance: 22.1
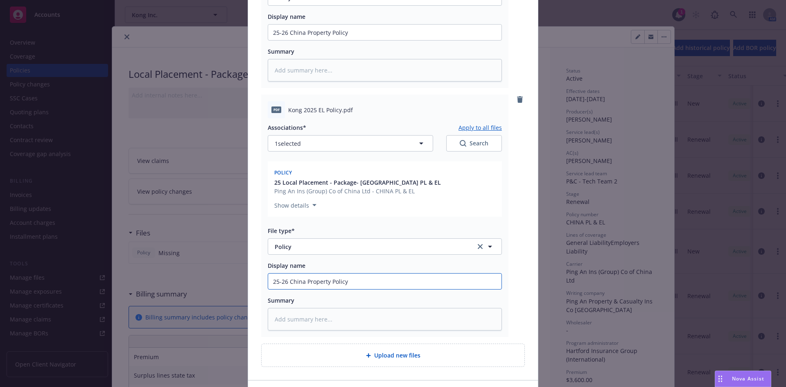
type textarea "x"
type input "25-26 China E Policy"
type textarea "x"
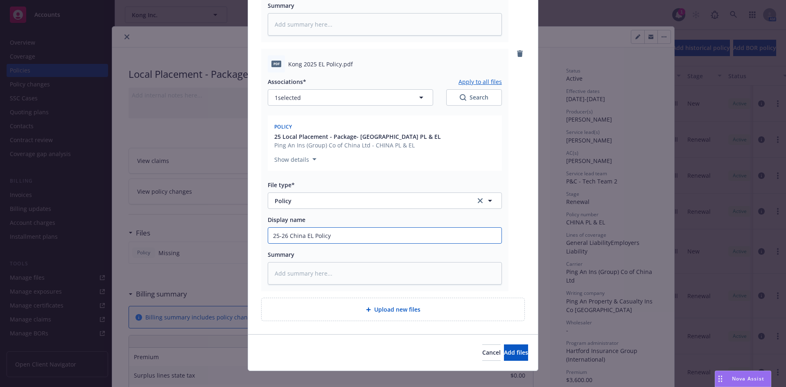
scroll to position [555, 0]
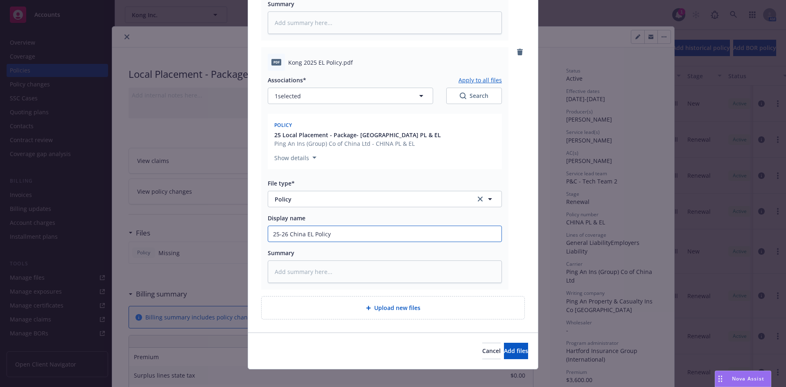
type input "25-26 China EL Policy"
type textarea "x"
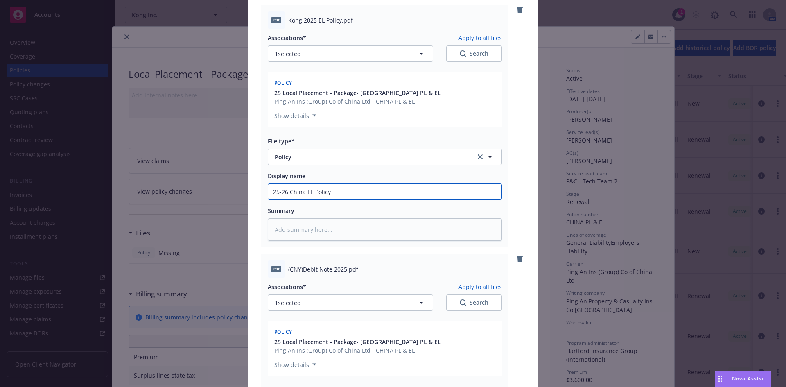
scroll to position [804, 0]
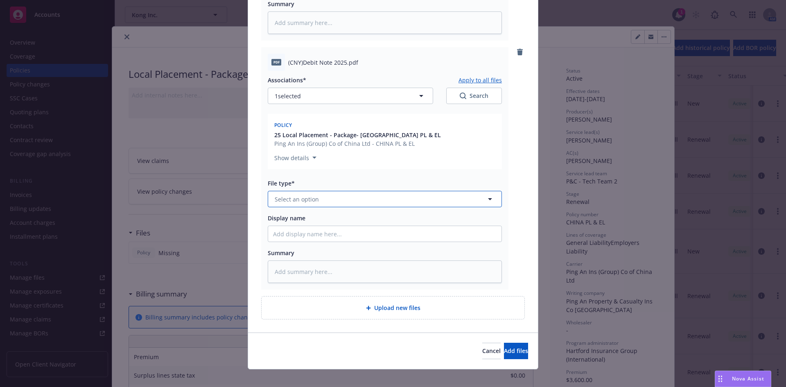
click at [308, 195] on span "Select an option" at bounding box center [297, 199] width 44 height 9
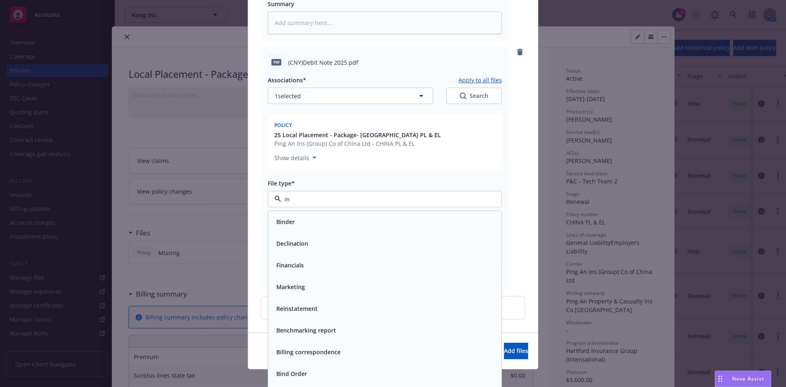
type input "inv"
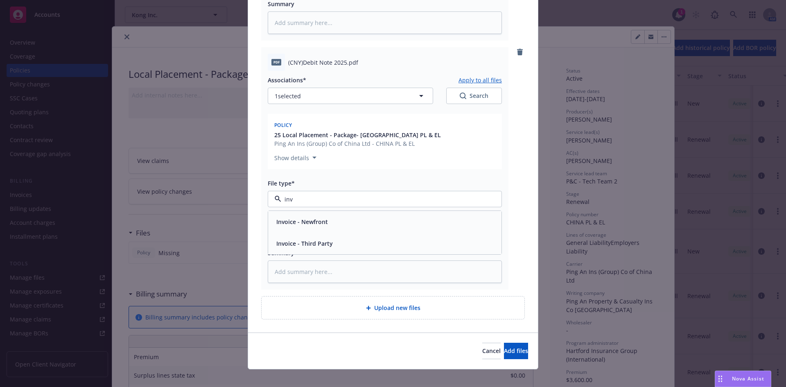
click at [317, 239] on span "Invoice - Third Party" at bounding box center [304, 243] width 57 height 9
type textarea "x"
type input "C"
type textarea "x"
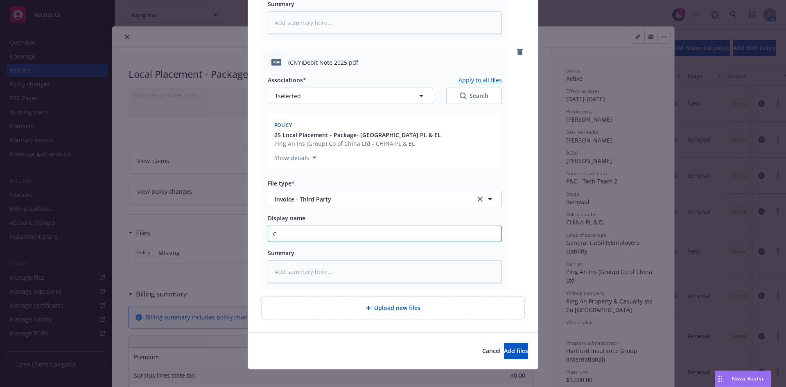
type input "Ch"
type textarea "x"
type input "Chi"
type textarea "x"
type input "Chin"
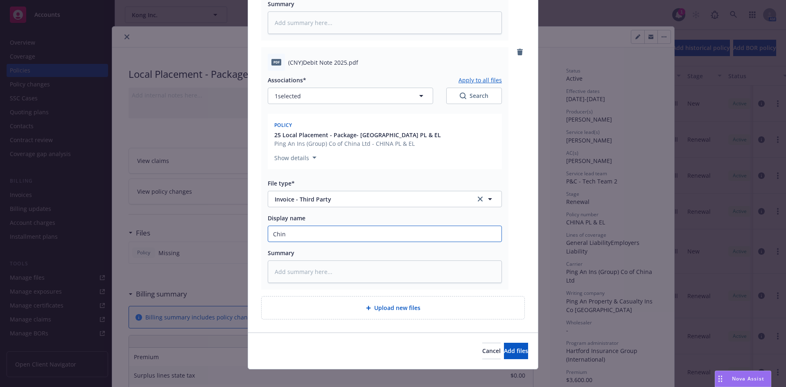
type textarea "x"
type input "[GEOGRAPHIC_DATA]"
type textarea "x"
type input "[GEOGRAPHIC_DATA]"
type textarea "x"
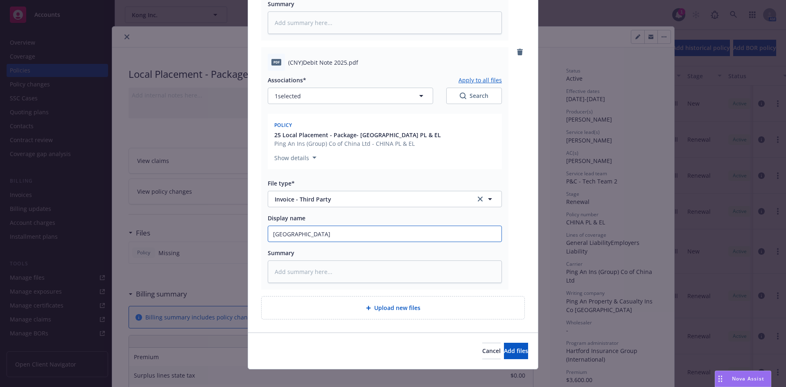
type input "China I"
type textarea "x"
type input "China In"
type textarea "x"
type input "China Inv"
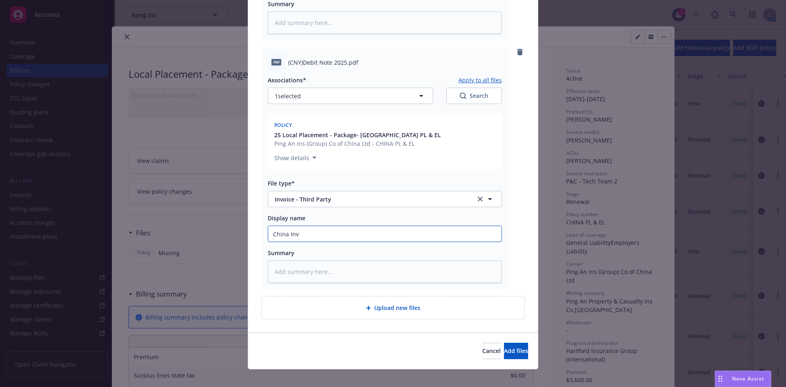
type textarea "x"
type input "China Invo"
type textarea "x"
type input "China Invoi"
type textarea "x"
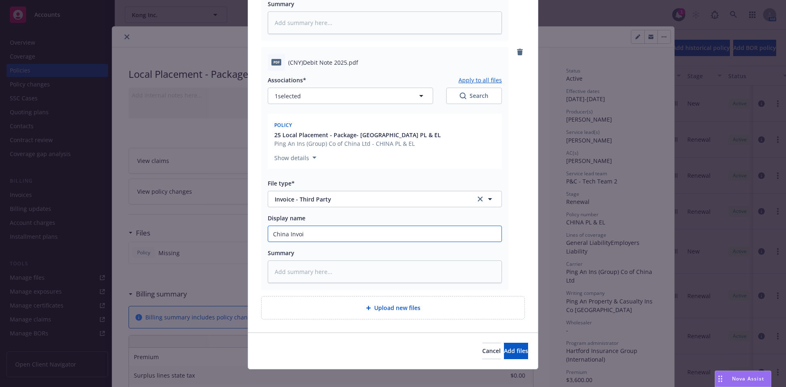
type input "China Invoic"
type textarea "x"
type input "China Invoice"
type textarea "x"
type input "China Invoice"
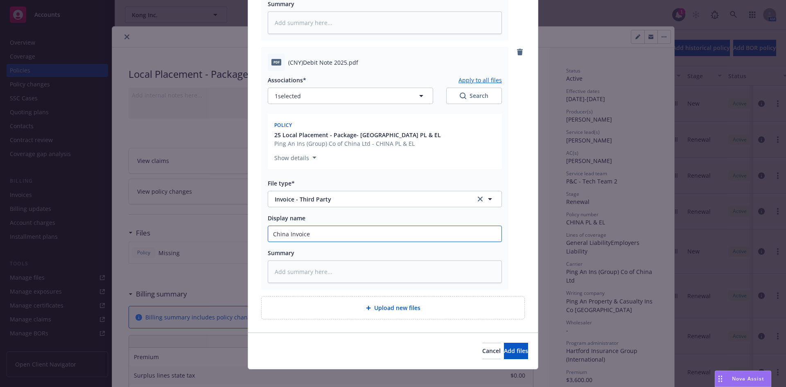
type textarea "x"
type input "China Invoice f"
type textarea "x"
type input "China Invoice fo"
type textarea "x"
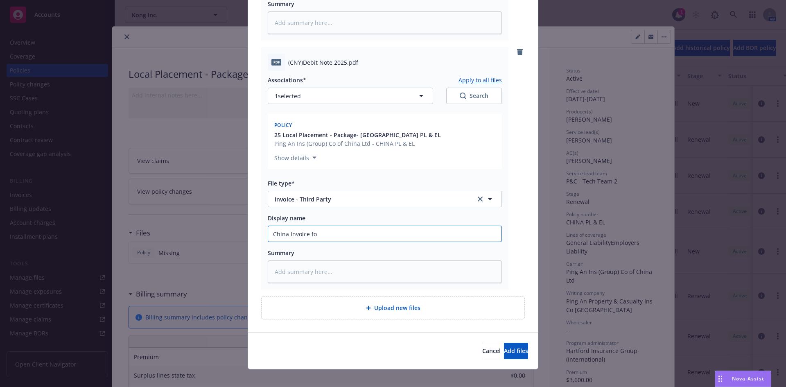
type input "China Invoice for"
type textarea "x"
type input "China Invoice for"
type textarea "x"
type input "China Invoice for P"
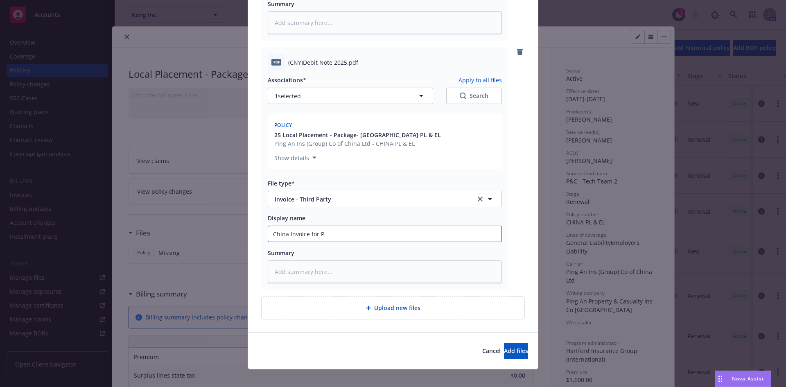
type textarea "x"
type input "China Invoice for PR"
type textarea "x"
type input "China Invoice for PRO"
type textarea "x"
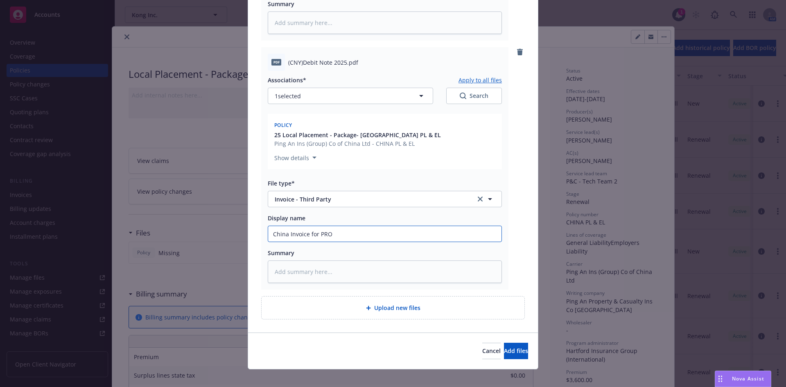
type input "China Invoice for PROP"
type textarea "x"
type input "China Invoice for PROP?"
type textarea "x"
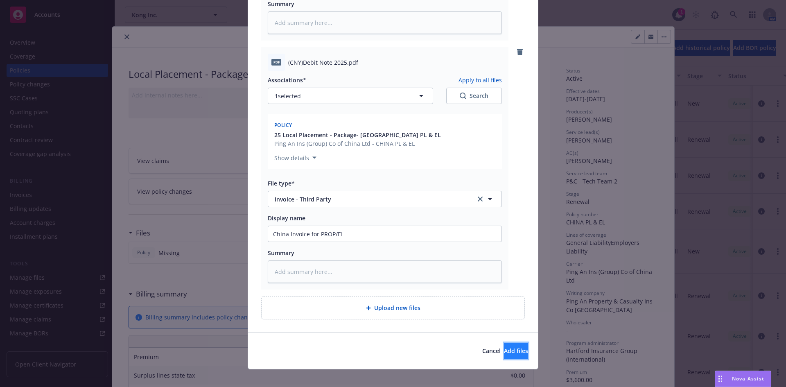
click at [504, 347] on button "Add files" at bounding box center [516, 351] width 24 height 16
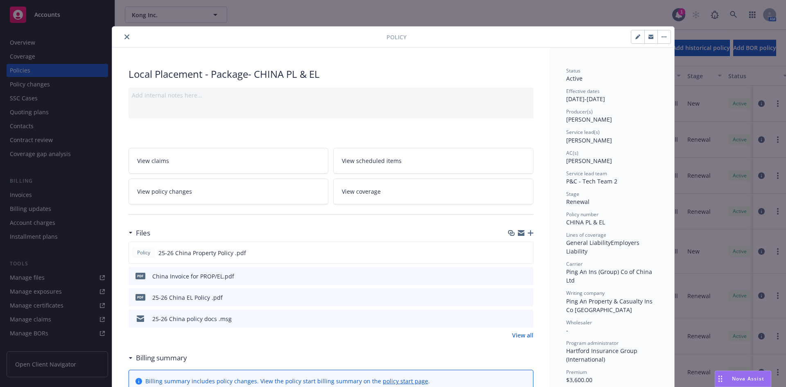
click at [527, 230] on div at bounding box center [520, 233] width 25 height 7
click at [528, 234] on icon "button" at bounding box center [531, 233] width 6 height 6
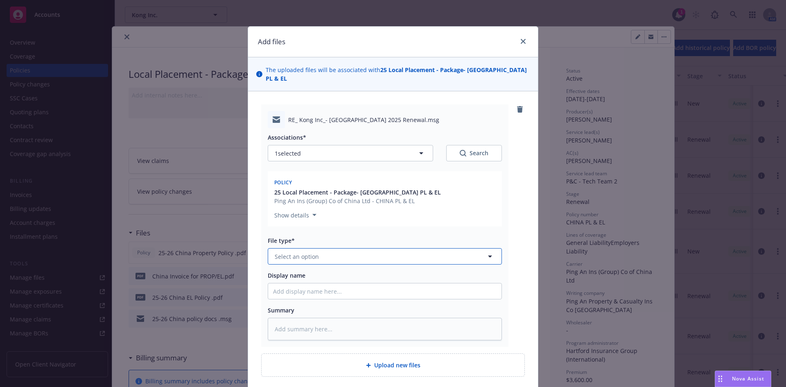
click at [322, 254] on button "Select an option" at bounding box center [385, 256] width 234 height 16
click at [324, 297] on span "International - Billing and Audits" at bounding box center [321, 301] width 91 height 9
click at [322, 283] on input "Display name" at bounding box center [384, 291] width 233 height 16
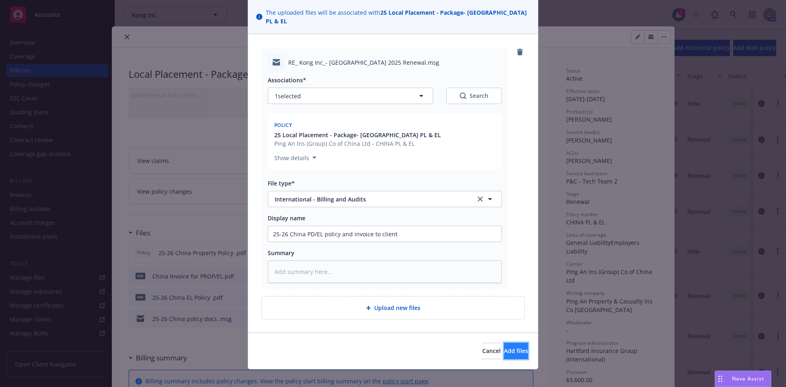
click at [504, 343] on button "Add files" at bounding box center [516, 351] width 24 height 16
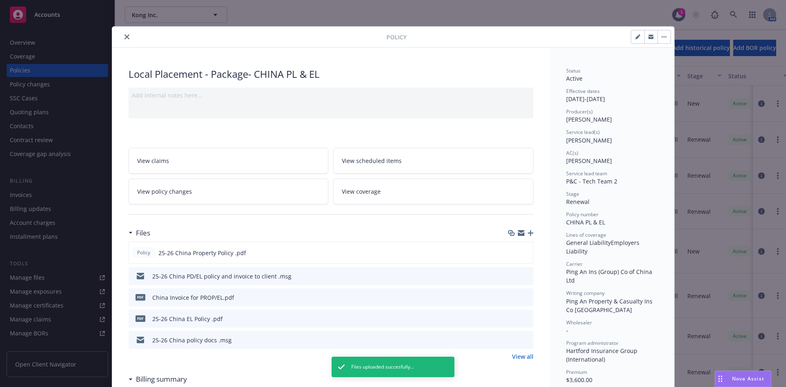
click at [125, 39] on icon "close" at bounding box center [127, 36] width 5 height 5
